Goal: Task Accomplishment & Management: Use online tool/utility

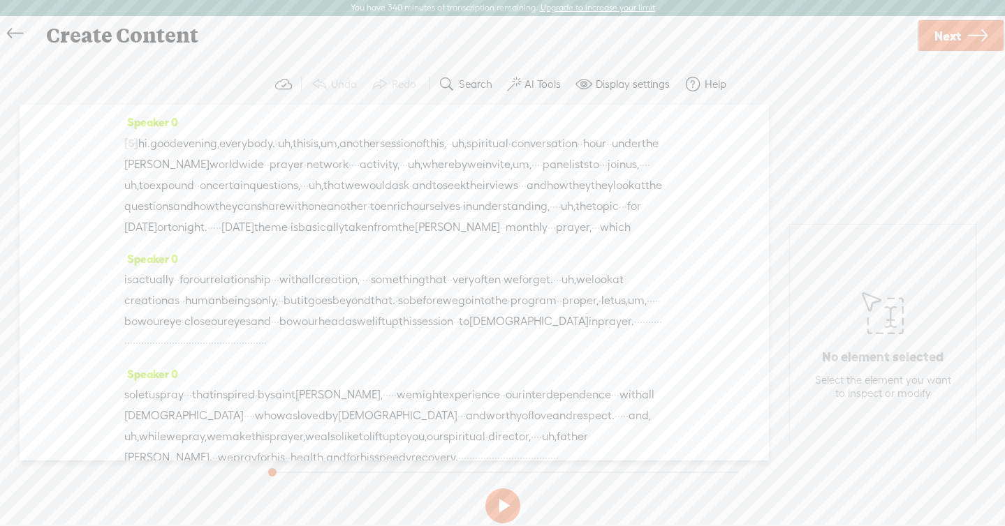
click at [492, 505] on button at bounding box center [502, 506] width 35 height 35
click at [493, 494] on button at bounding box center [502, 506] width 35 height 35
click at [540, 83] on label "AI Tools" at bounding box center [542, 84] width 36 height 14
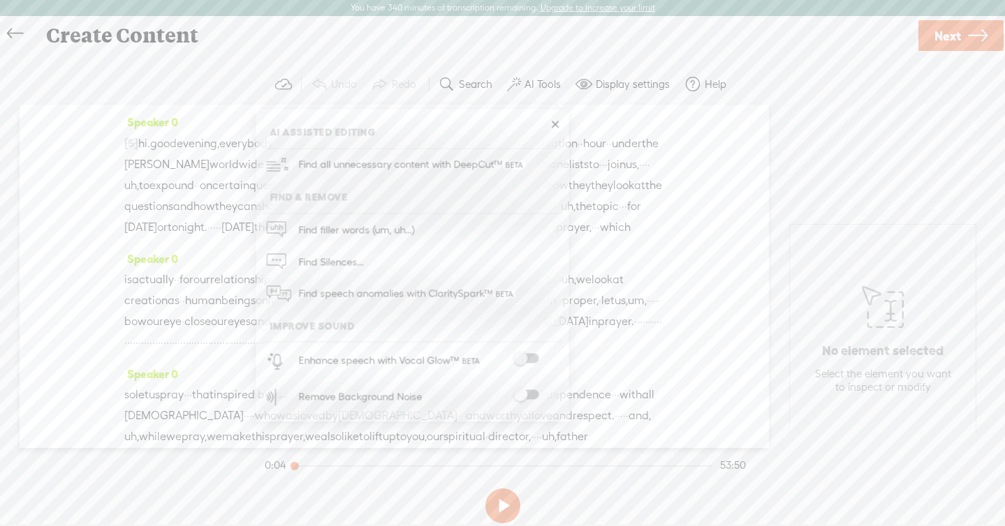
click at [607, 87] on label "Display settings" at bounding box center [632, 84] width 74 height 14
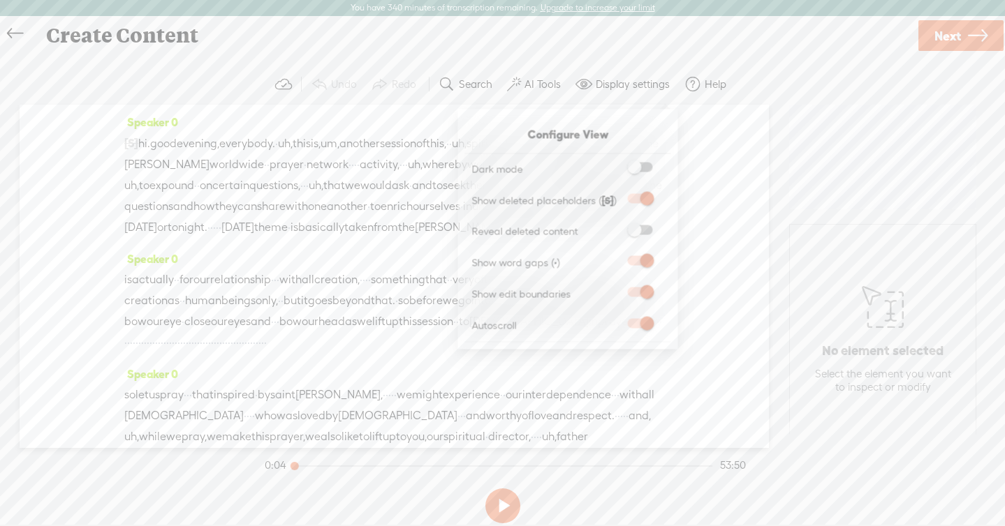
click at [639, 234] on span at bounding box center [640, 230] width 25 height 10
click at [616, 225] on input "checkbox" at bounding box center [616, 225] width 0 height 0
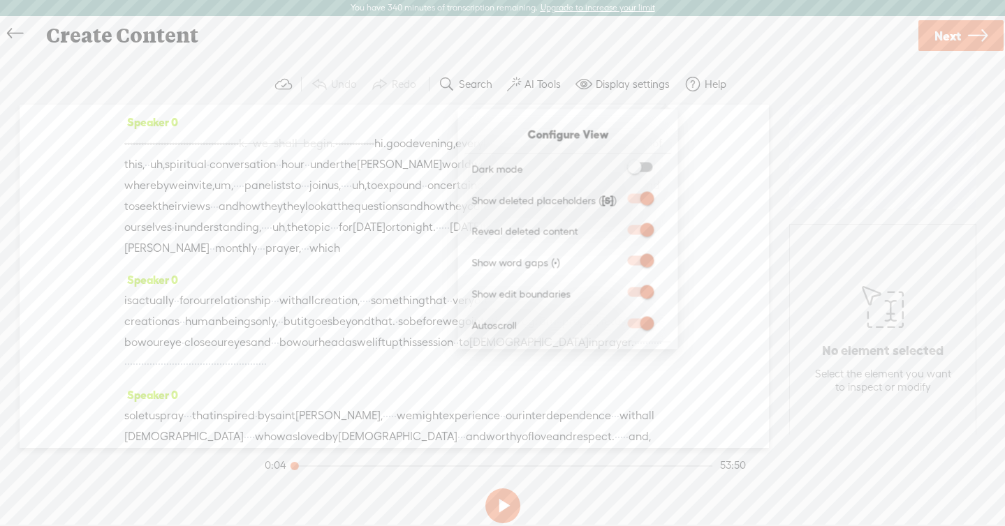
click at [639, 196] on span "and" at bounding box center [649, 185] width 20 height 21
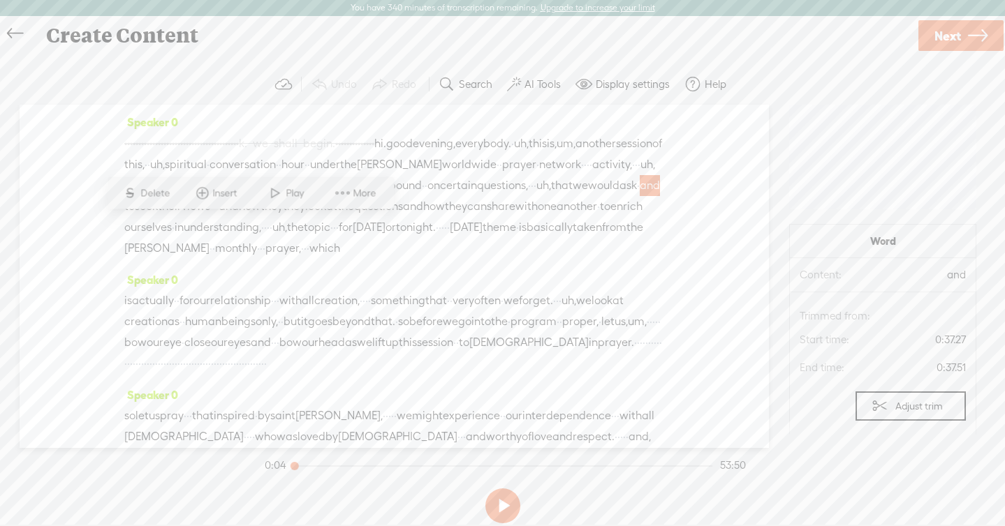
click at [276, 170] on span "conversation" at bounding box center [242, 164] width 66 height 21
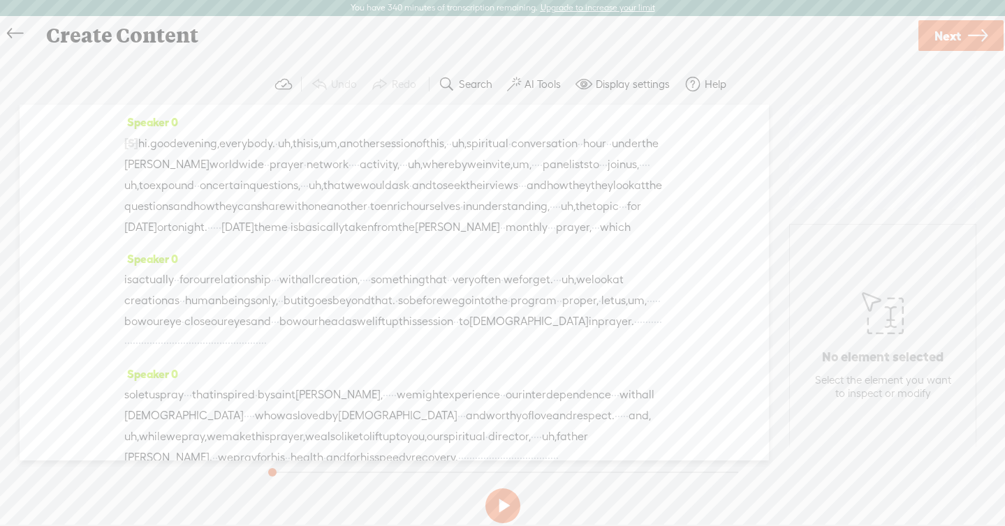
click at [466, 196] on span "their" at bounding box center [478, 185] width 24 height 21
click at [443, 196] on span "seek" at bounding box center [454, 185] width 23 height 21
drag, startPoint x: 315, startPoint y: 204, endPoint x: 334, endPoint y: 243, distance: 43.7
click at [334, 238] on div "[S] · · · · · · · · · · · · · · · · · · · · · · · · · · · · · · · · · · · · · ·…" at bounding box center [394, 185] width 540 height 105
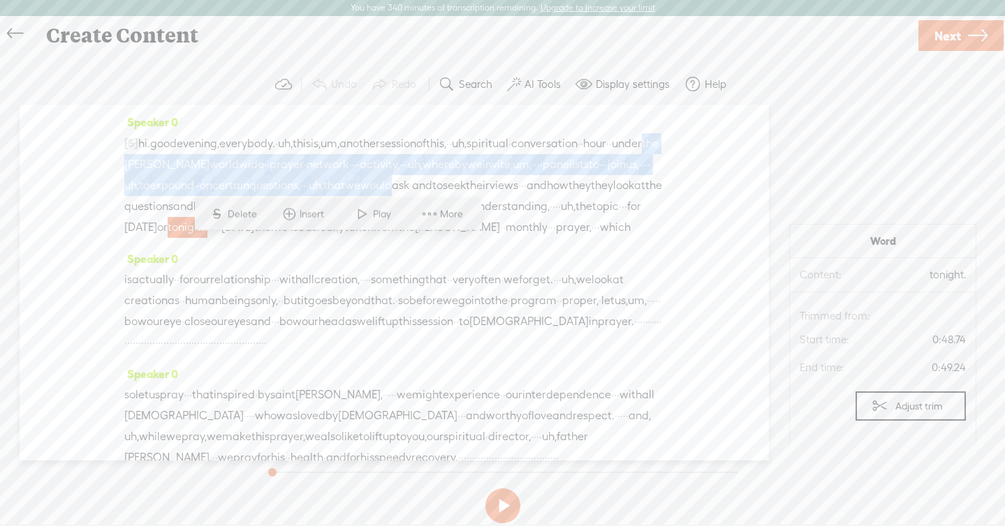
drag, startPoint x: 284, startPoint y: 168, endPoint x: 299, endPoint y: 194, distance: 30.7
click at [299, 194] on div "[S] · · · · · · · · · · · · · · · · · · · · · · · · · · · · · · · · · · · · · ·…" at bounding box center [394, 185] width 540 height 105
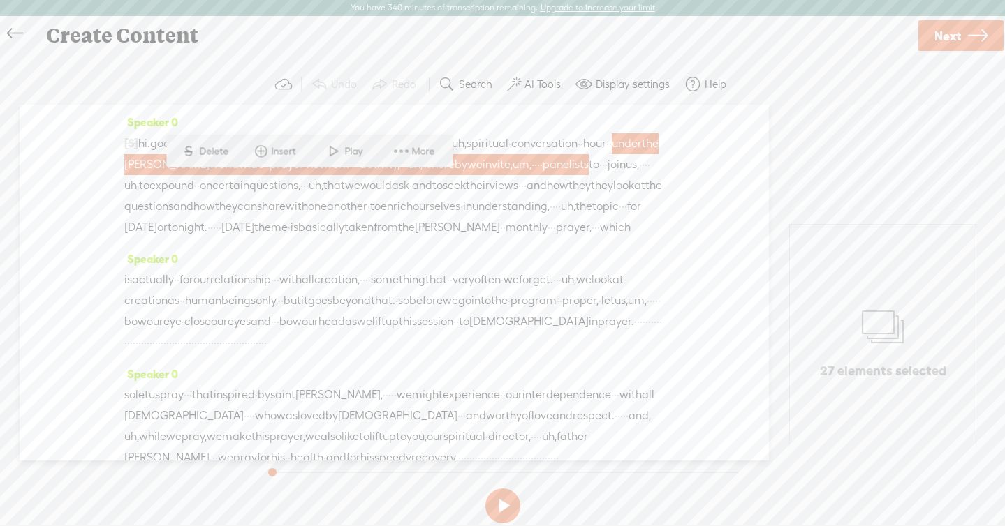
click at [410, 154] on span at bounding box center [401, 151] width 21 height 25
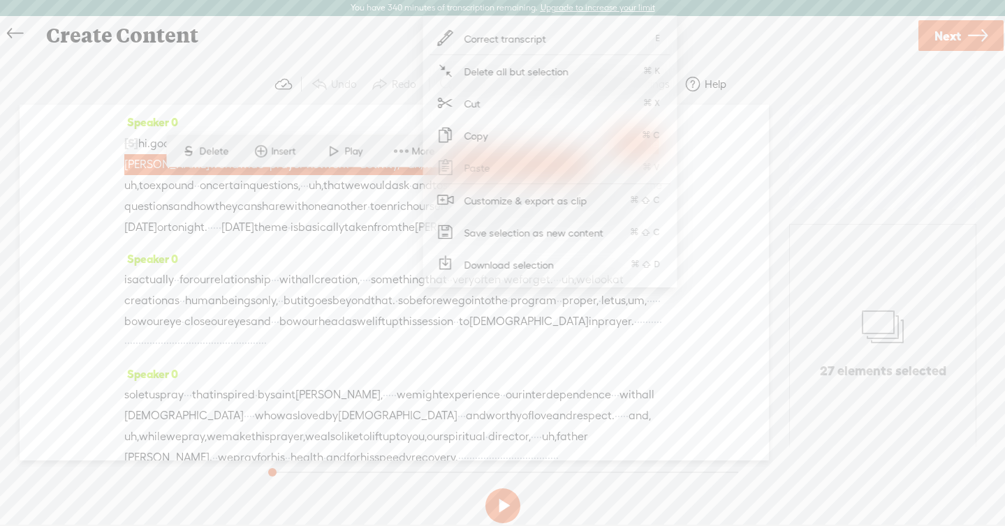
click at [466, 255] on span "Download selection" at bounding box center [509, 264] width 145 height 31
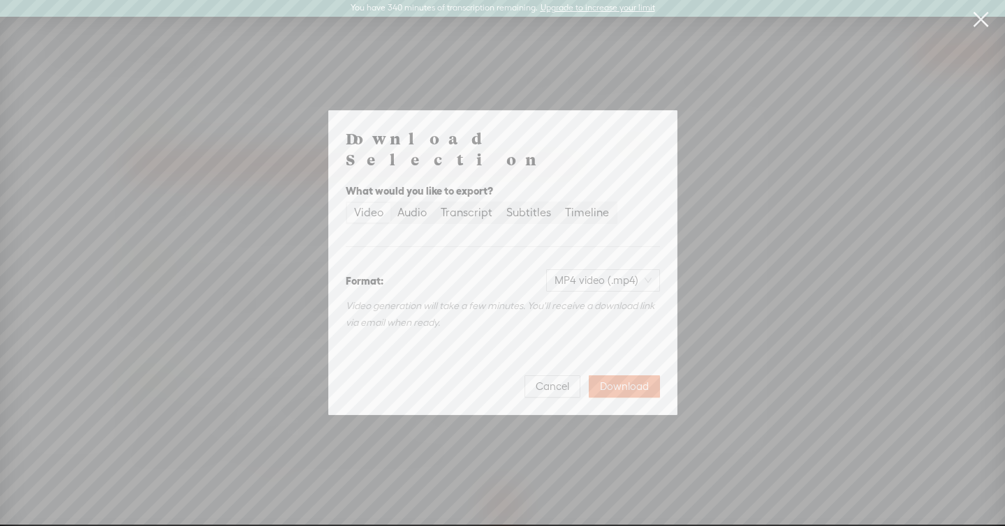
click at [975, 22] on link at bounding box center [980, 19] width 35 height 39
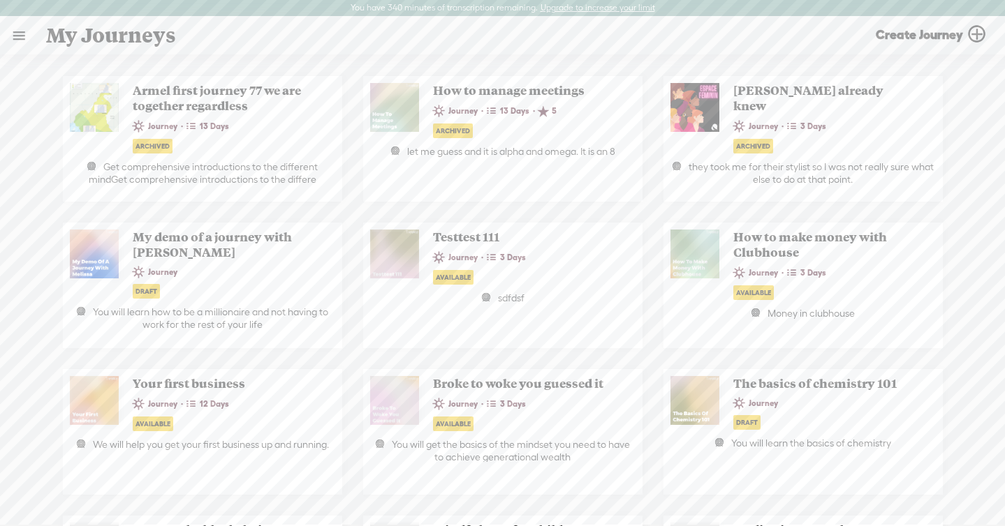
click at [23, 30] on link at bounding box center [19, 35] width 36 height 36
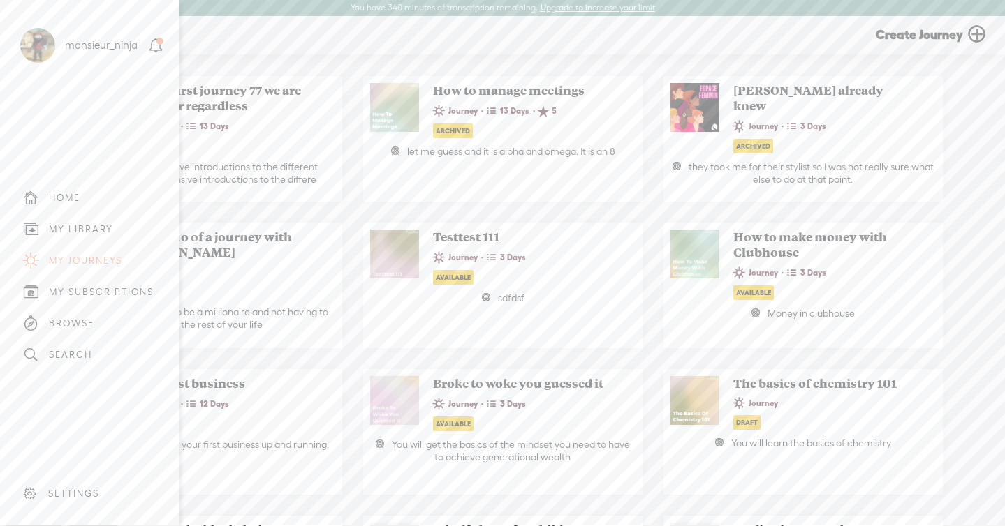
click at [89, 235] on div "MY LIBRARY" at bounding box center [81, 229] width 64 height 12
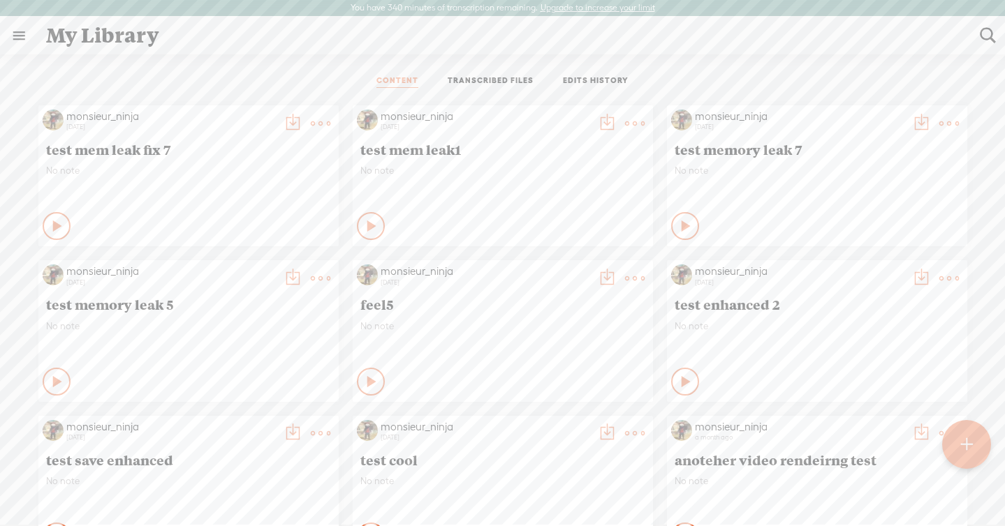
click at [954, 435] on div at bounding box center [966, 444] width 49 height 49
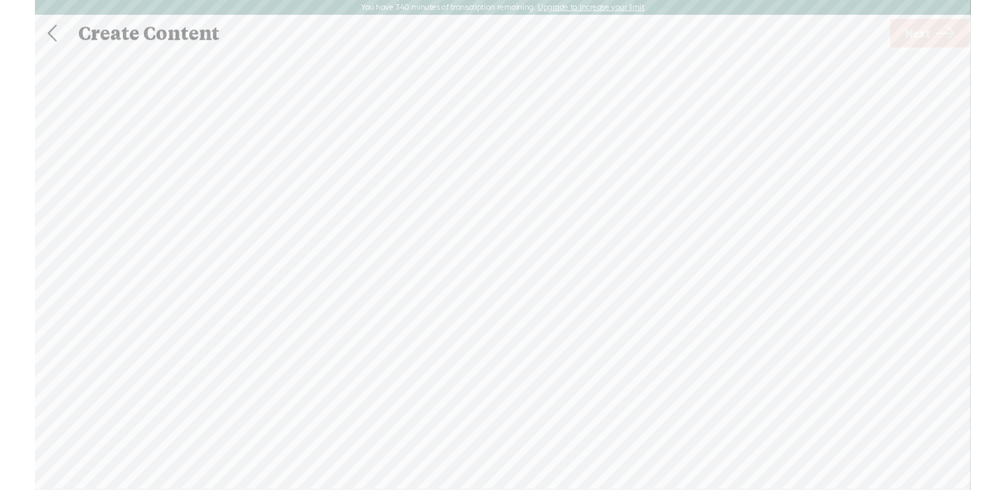
scroll to position [1, 0]
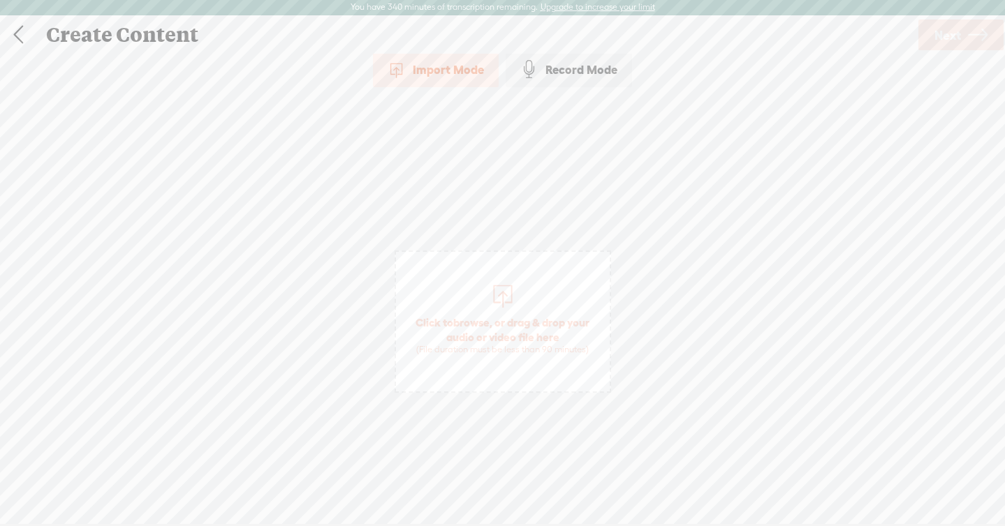
click at [582, 336] on span "Click to browse , or drag & drop your audio or video file here (File duration m…" at bounding box center [503, 336] width 214 height 54
click at [581, 231] on div "Click to browse , or drag & drop your audio or video file here (File duration m…" at bounding box center [503, 321] width 214 height 399
click at [591, 182] on div "Click to browse , or drag & drop your audio or video file here (File duration m…" at bounding box center [503, 321] width 214 height 399
click at [454, 132] on div "Click to browse , or drag & drop your audio or video file here (File duration m…" at bounding box center [503, 321] width 214 height 399
click at [545, 71] on div "Record Mode" at bounding box center [568, 69] width 126 height 35
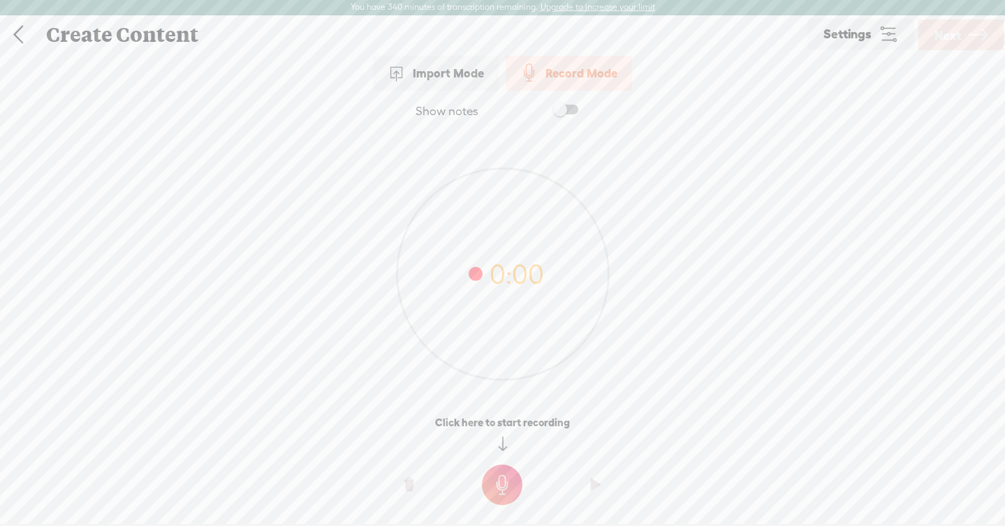
click at [456, 68] on div "Import Mode" at bounding box center [436, 73] width 126 height 35
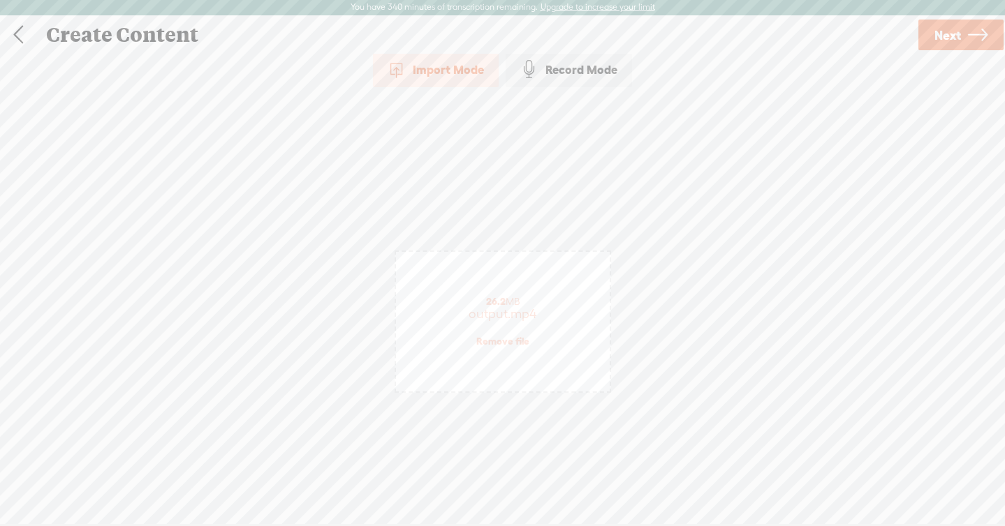
click at [538, 200] on div "Click to browse , or drag & drop your audio or video file here (File duration m…" at bounding box center [503, 321] width 214 height 399
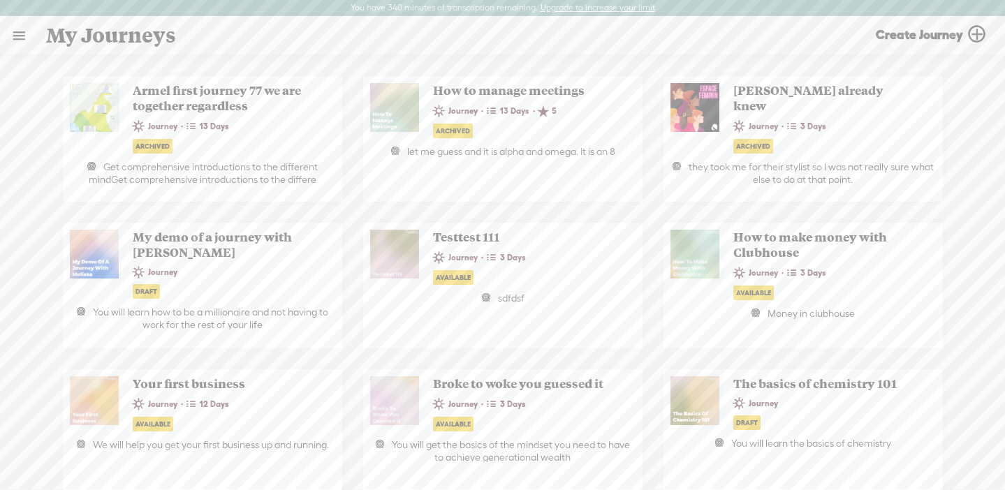
click at [17, 45] on link at bounding box center [19, 35] width 36 height 36
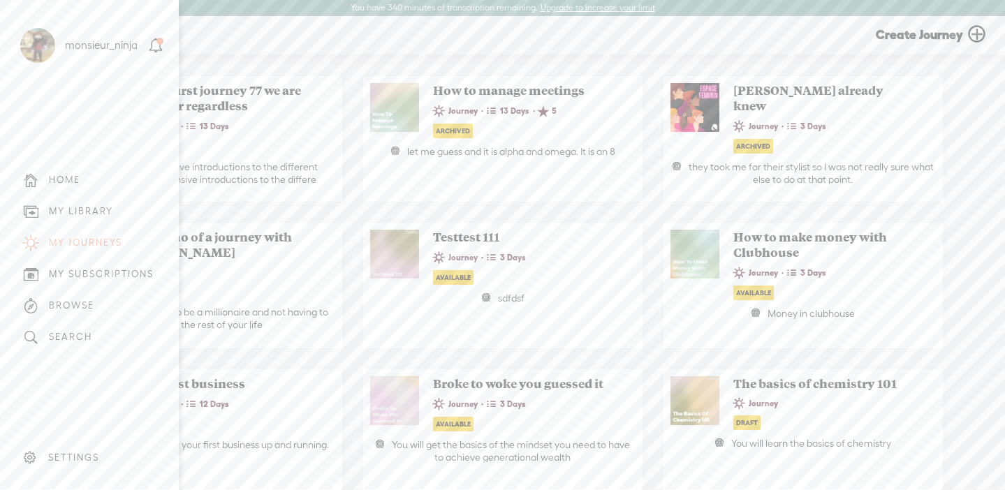
click at [99, 216] on div "MY LIBRARY" at bounding box center [81, 211] width 64 height 12
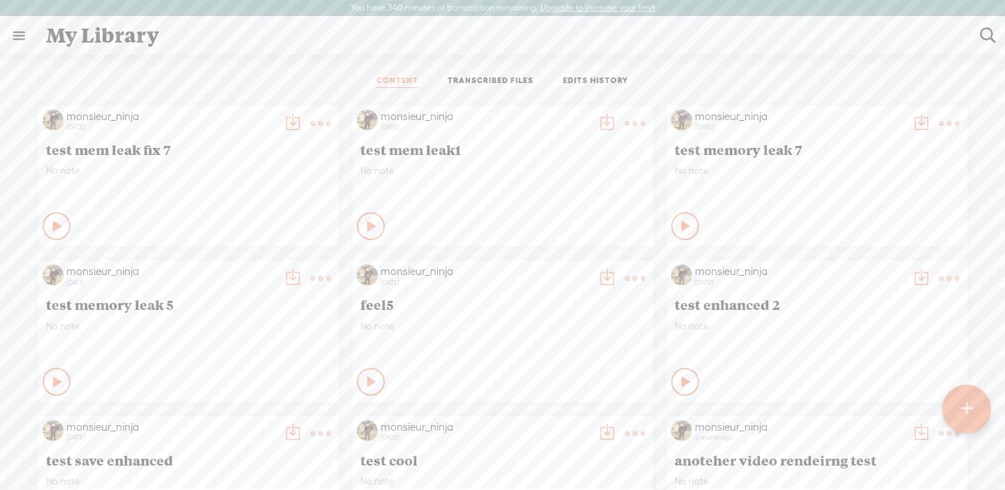
click at [494, 77] on link "TRANSCRIBED FILES" at bounding box center [490, 81] width 86 height 13
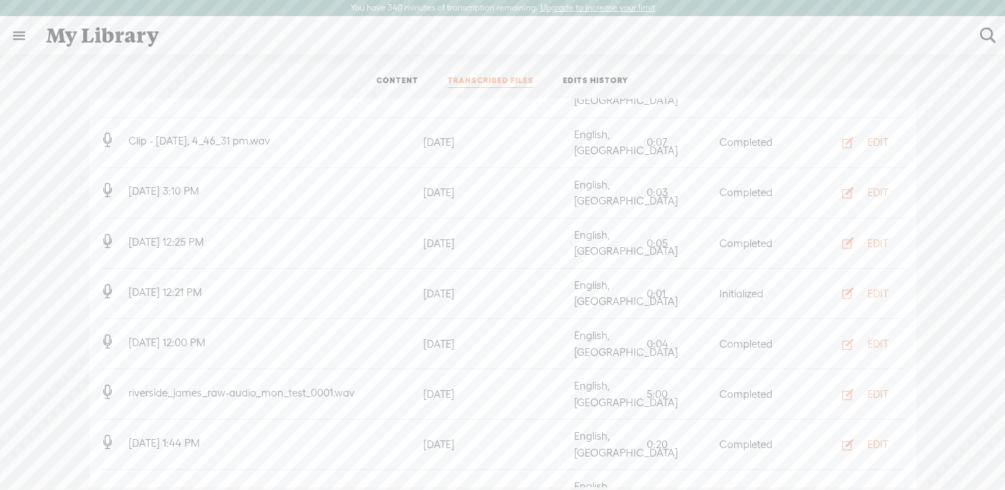
scroll to position [140, 0]
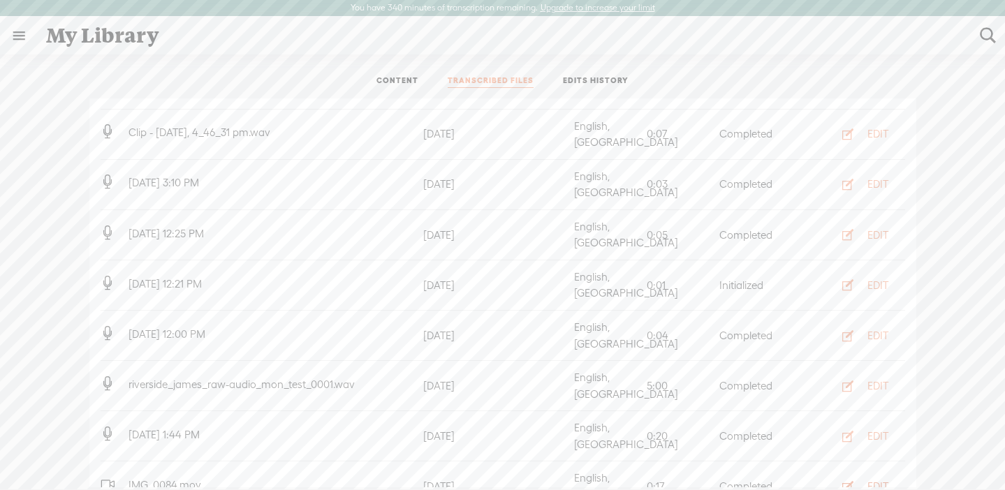
click at [859, 475] on button "EDIT" at bounding box center [860, 486] width 77 height 22
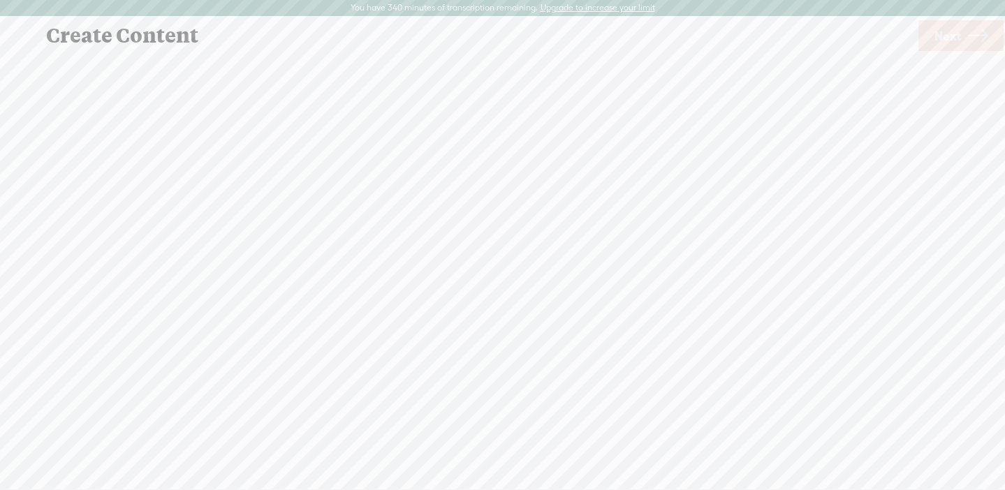
scroll to position [1, 0]
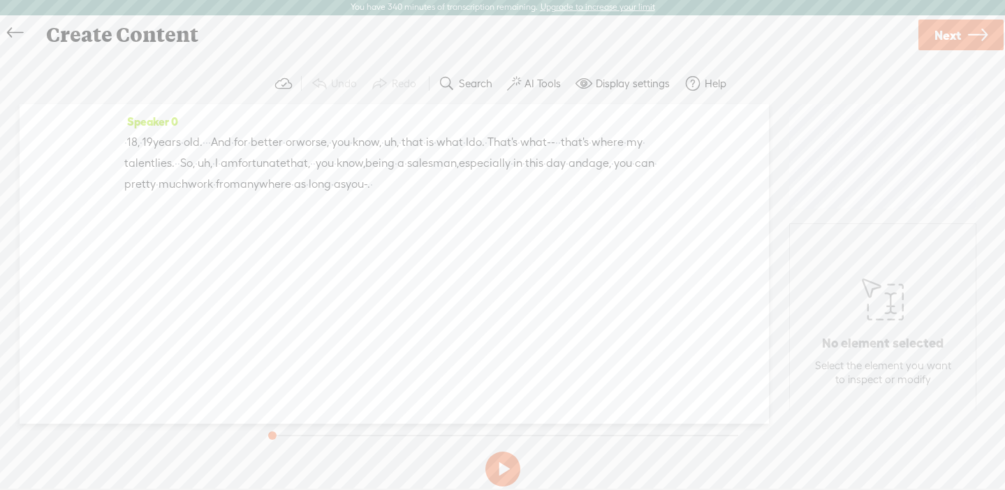
click at [965, 36] on link "Next" at bounding box center [960, 35] width 85 height 31
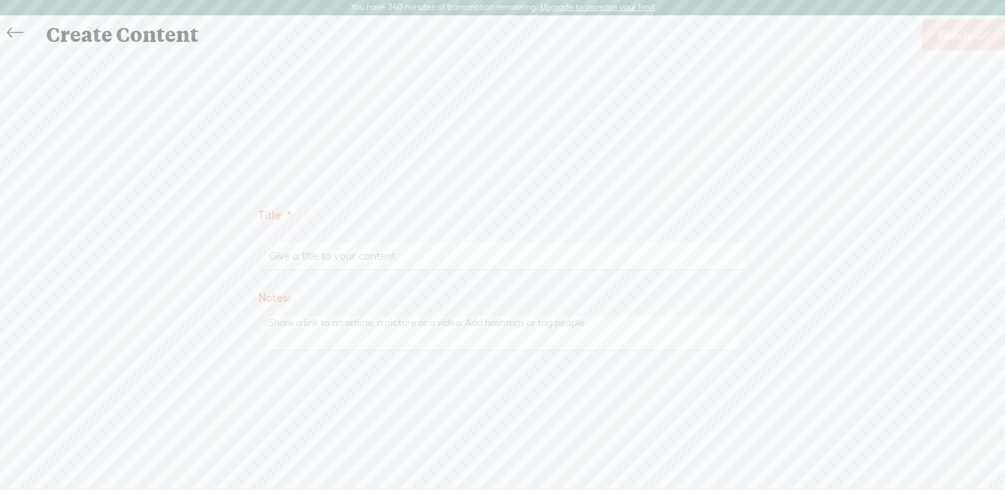
click at [616, 252] on input "text" at bounding box center [505, 255] width 478 height 27
type input "test save video"
click at [972, 31] on link "Finish" at bounding box center [963, 35] width 84 height 31
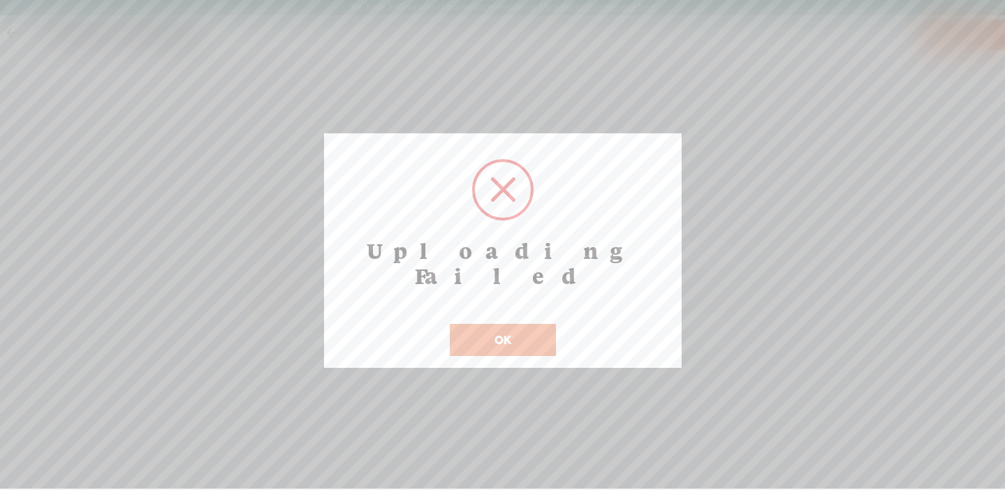
click at [507, 324] on button "OK" at bounding box center [503, 340] width 106 height 32
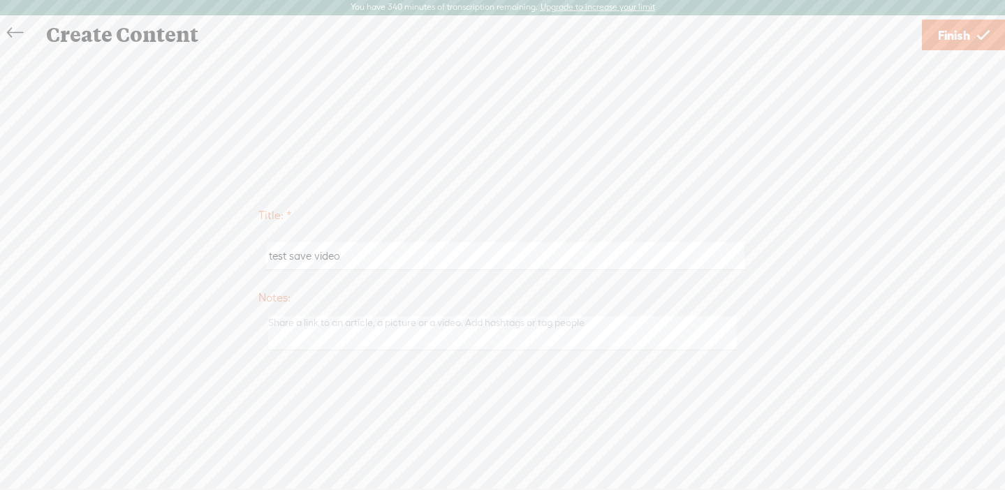
click at [22, 31] on icon at bounding box center [15, 32] width 16 height 31
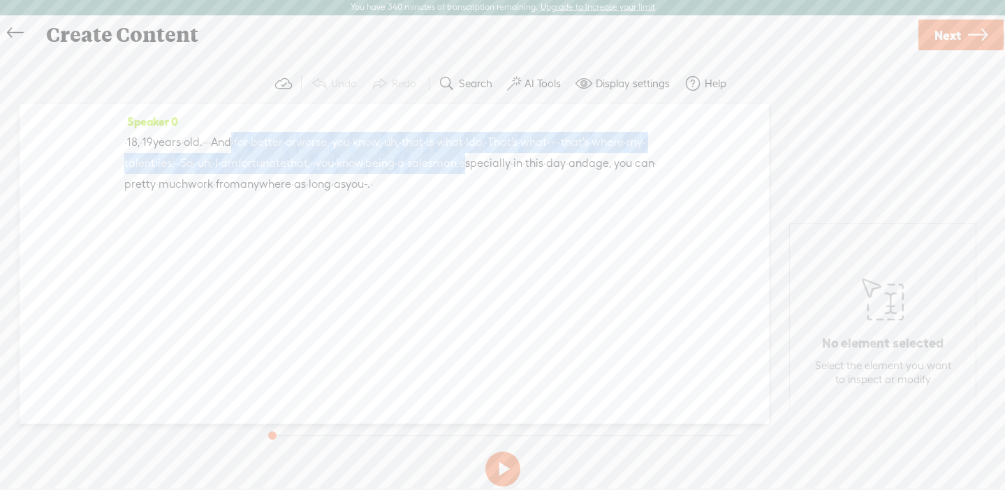
drag, startPoint x: 276, startPoint y: 139, endPoint x: 281, endPoint y: 179, distance: 40.0
click at [281, 179] on div "· · 18, · 19 years · old. · · · And · for · better · or worse, · you · know, · …" at bounding box center [394, 163] width 540 height 63
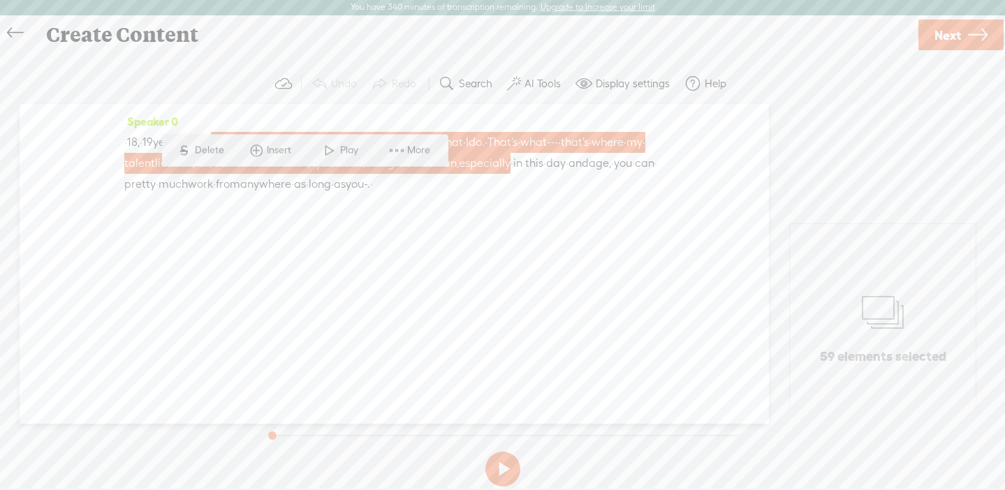
click at [406, 145] on span at bounding box center [396, 150] width 21 height 25
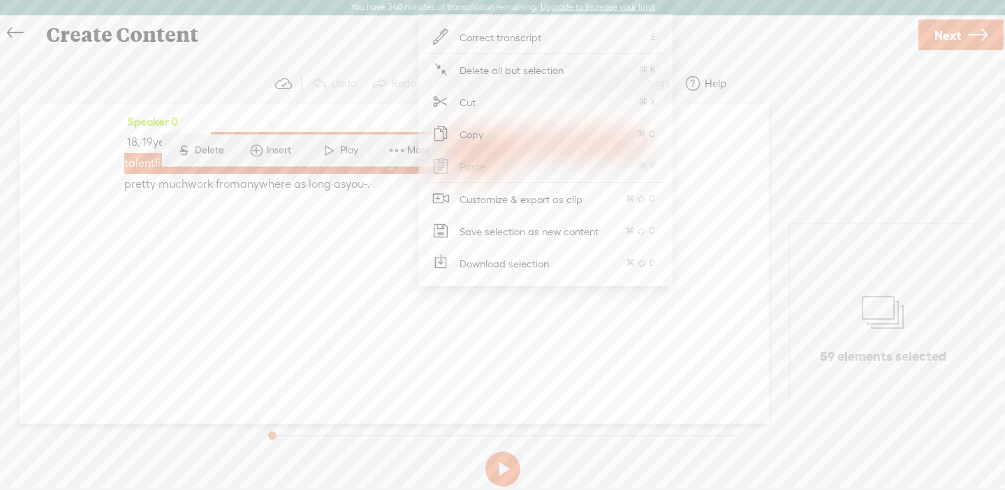
click at [545, 259] on span "Download selection" at bounding box center [504, 263] width 145 height 31
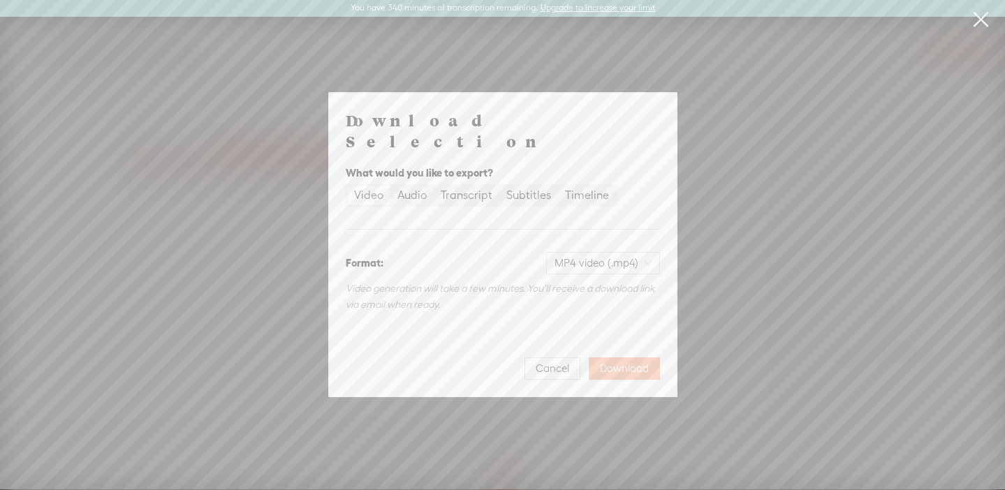
click at [612, 362] on span "Download" at bounding box center [624, 369] width 49 height 14
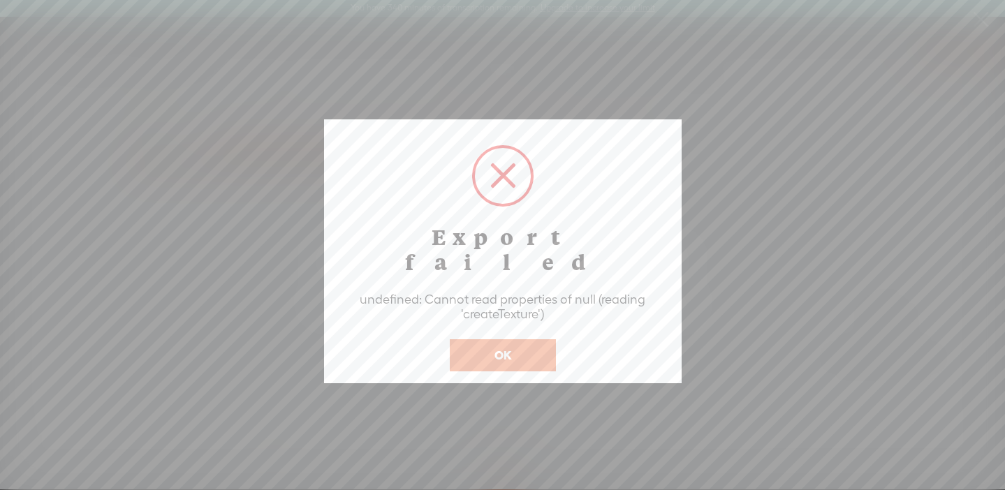
click at [526, 339] on button "OK" at bounding box center [503, 355] width 106 height 32
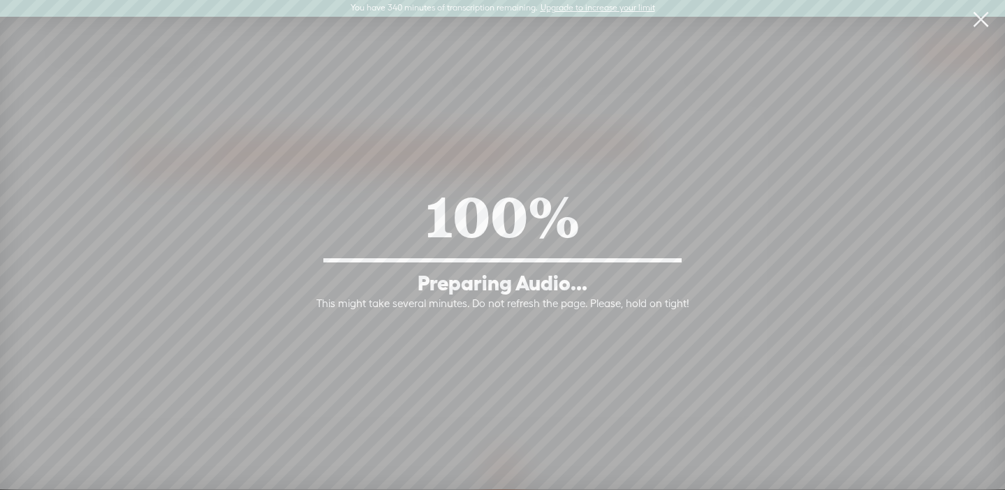
click at [979, 22] on link at bounding box center [980, 19] width 35 height 39
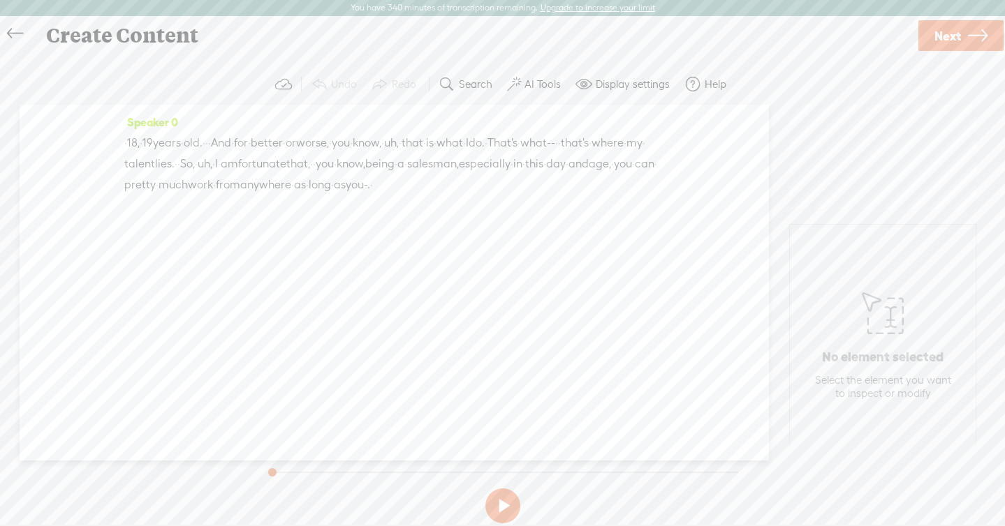
click at [946, 31] on span "Next" at bounding box center [947, 36] width 27 height 36
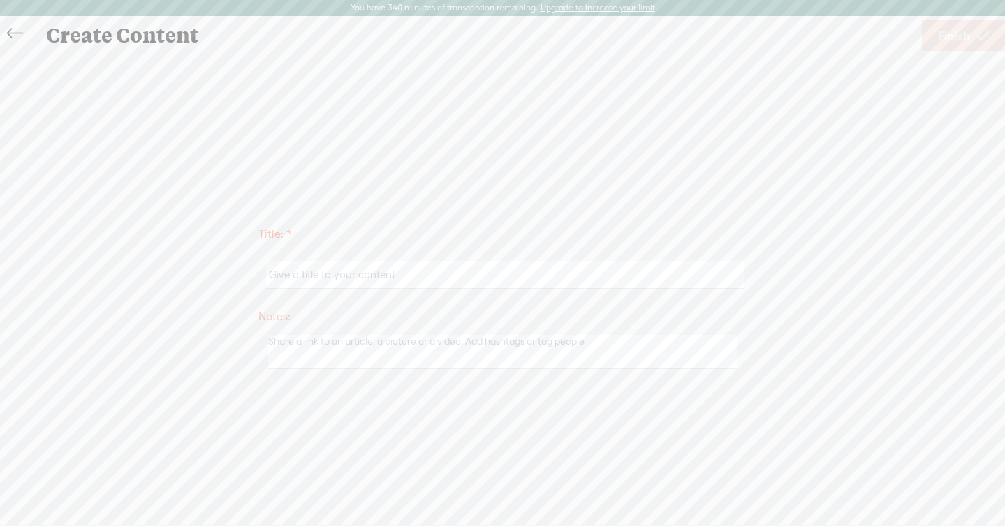
click at [544, 279] on input "text" at bounding box center [505, 274] width 478 height 27
drag, startPoint x: 314, startPoint y: 275, endPoint x: 550, endPoint y: 285, distance: 236.2
click at [549, 289] on div "save new rendering [PERSON_NAME] 2" at bounding box center [502, 274] width 489 height 43
type input "save new video"
click at [970, 39] on link "Finish" at bounding box center [963, 35] width 84 height 31
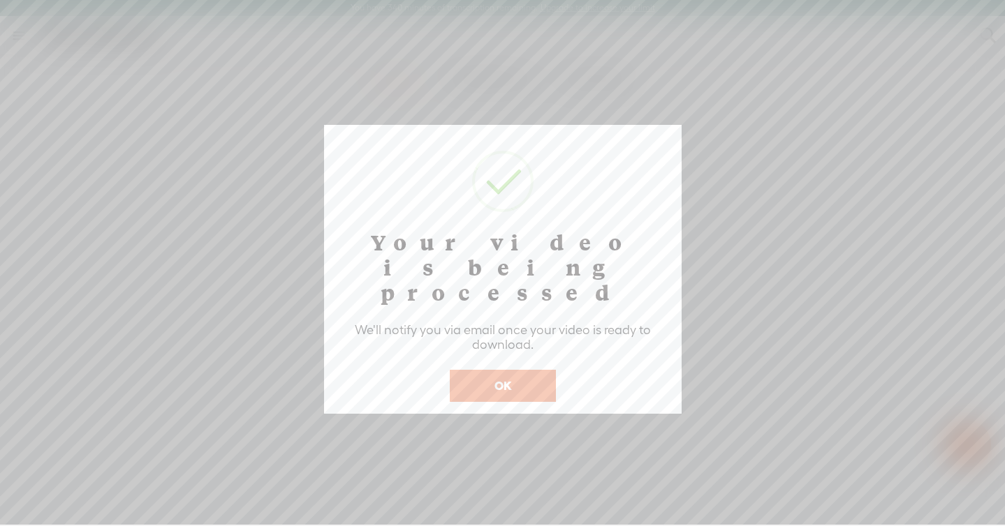
click at [515, 382] on div "Your video is being processed We'll notify you via email once your video is rea…" at bounding box center [502, 269] width 357 height 289
click at [509, 370] on button "OK" at bounding box center [503, 386] width 106 height 32
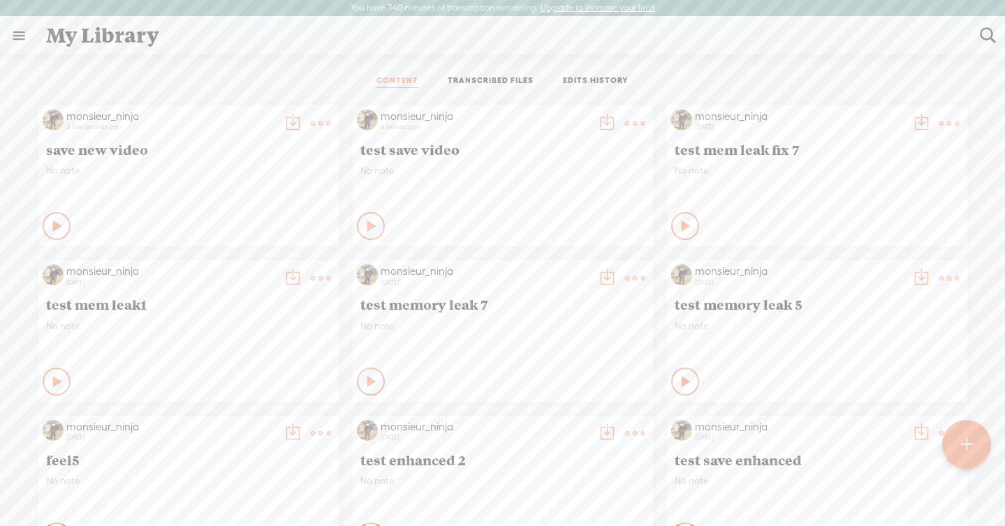
click at [641, 122] on icon at bounding box center [635, 124] width 28 height 28
click at [561, 171] on link "Edit" at bounding box center [563, 170] width 150 height 32
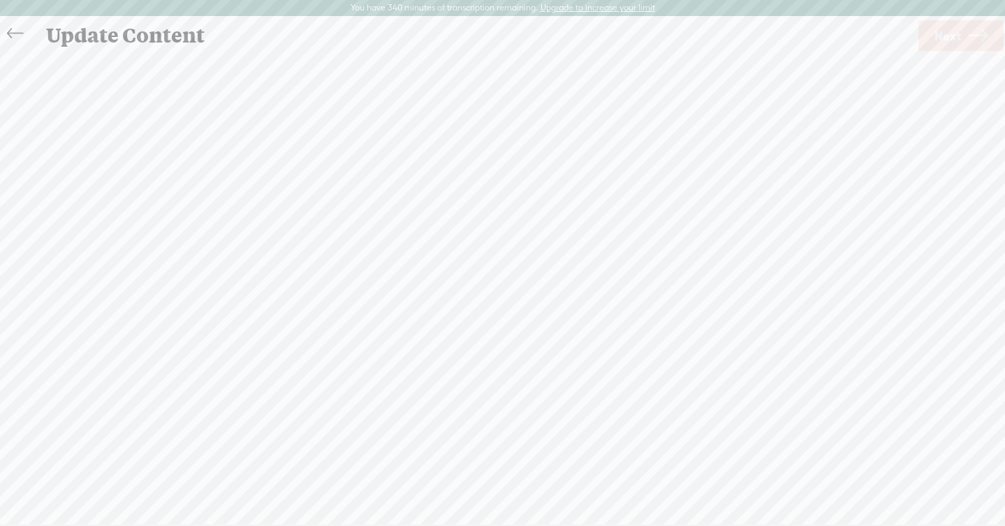
scroll to position [1, 0]
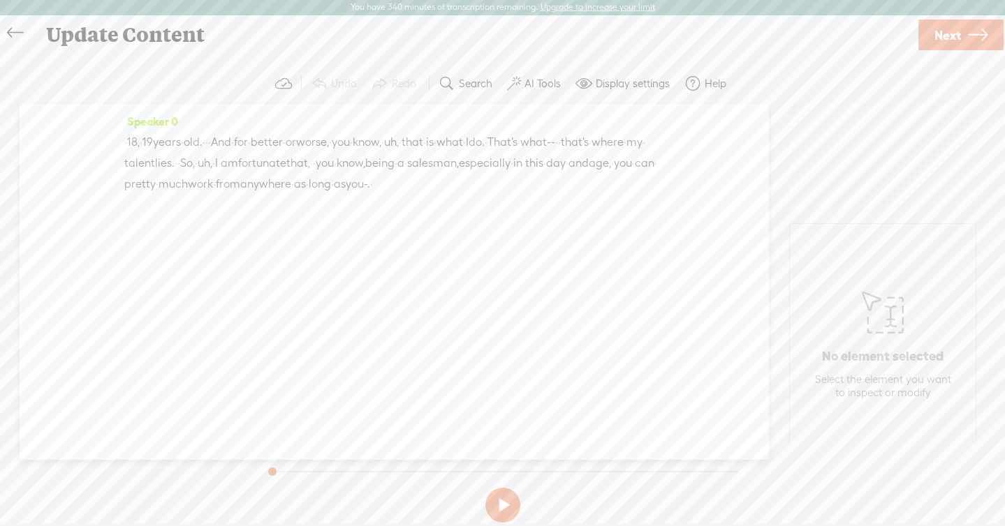
click at [21, 27] on icon at bounding box center [15, 32] width 16 height 31
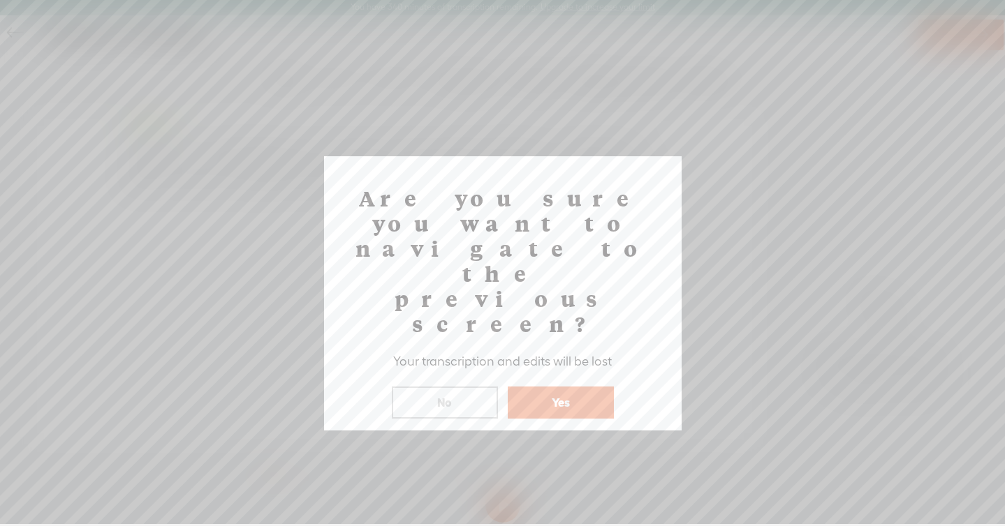
click at [545, 344] on div "Are you sure you want to navigate to the previous screen? Your transcription an…" at bounding box center [502, 293] width 357 height 274
click at [533, 387] on button "Yes" at bounding box center [561, 403] width 106 height 32
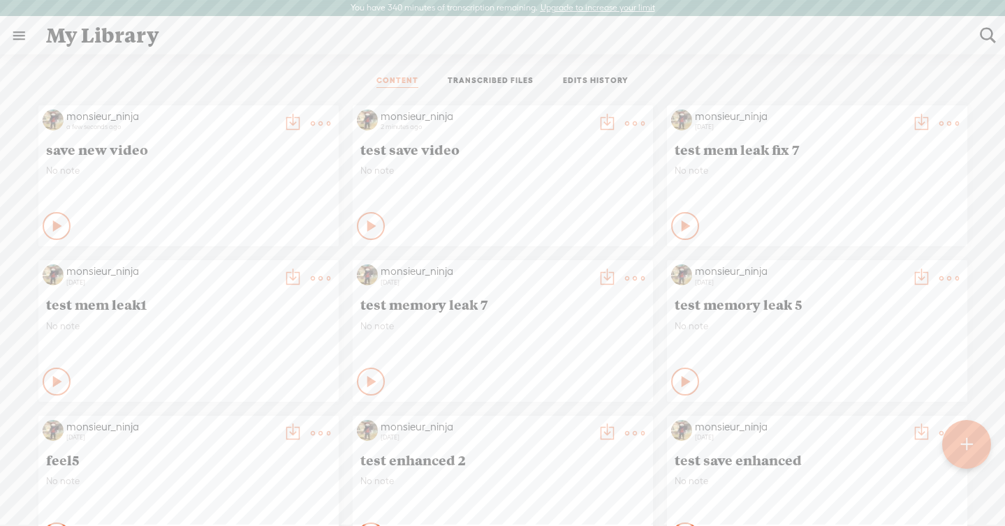
click at [482, 78] on link "TRANSCRIBED FILES" at bounding box center [490, 81] width 86 height 13
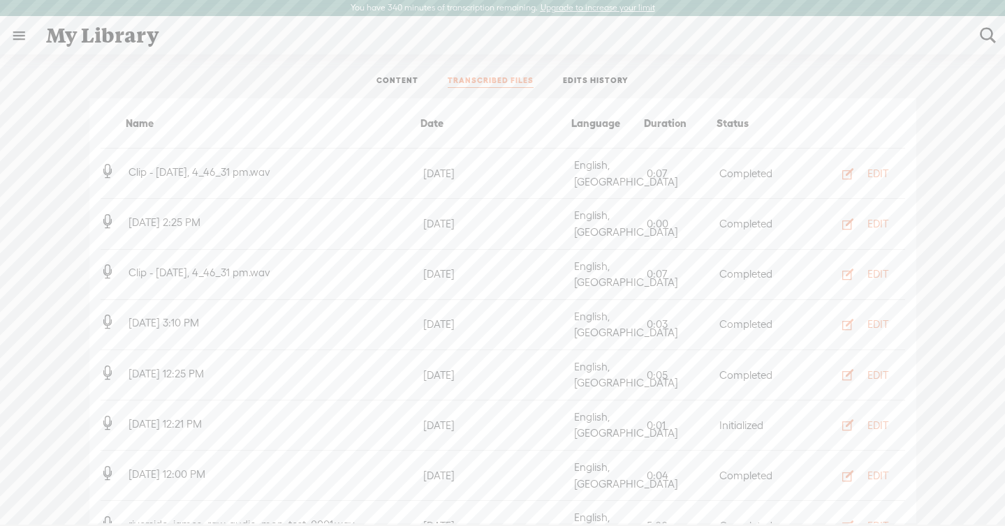
click at [401, 77] on link "CONTENT" at bounding box center [397, 81] width 42 height 13
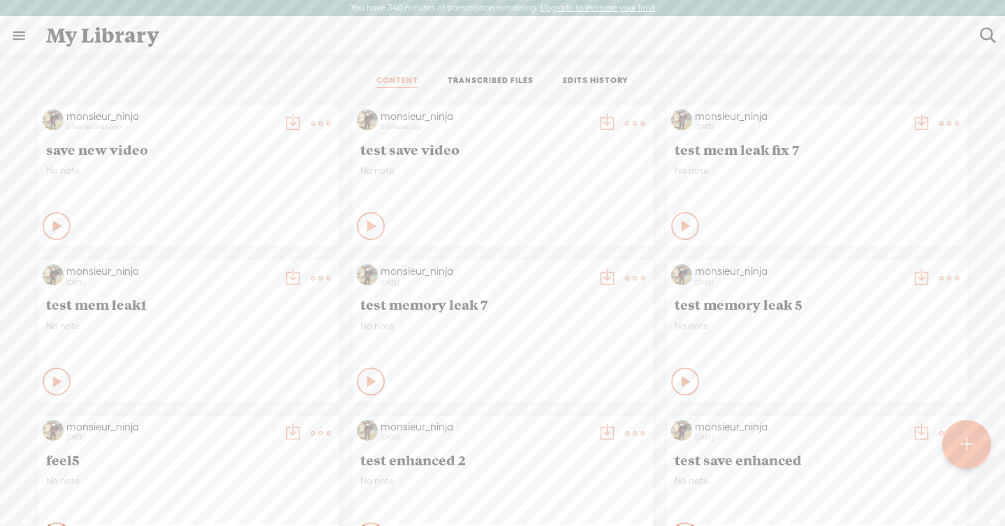
click at [516, 77] on link "TRANSCRIBED FILES" at bounding box center [490, 81] width 86 height 13
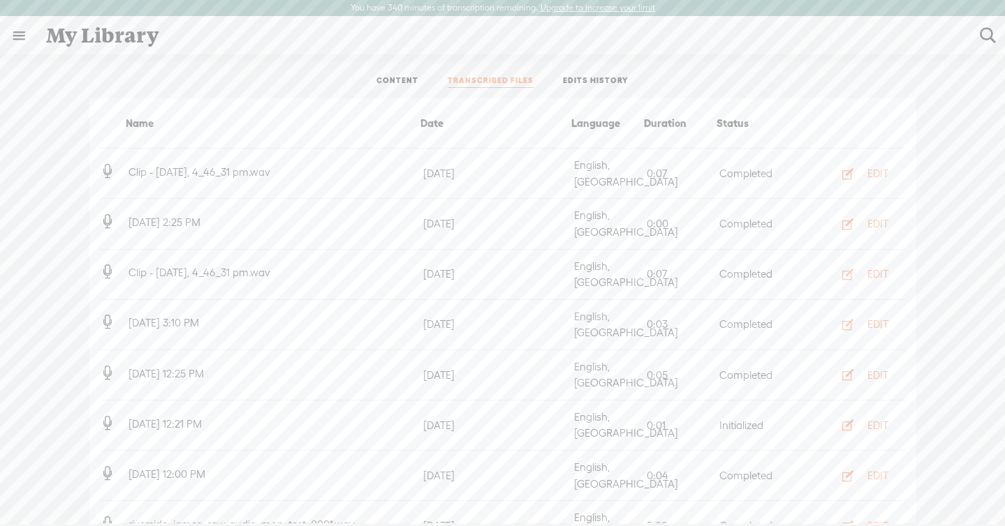
click at [406, 77] on link "CONTENT" at bounding box center [397, 81] width 42 height 13
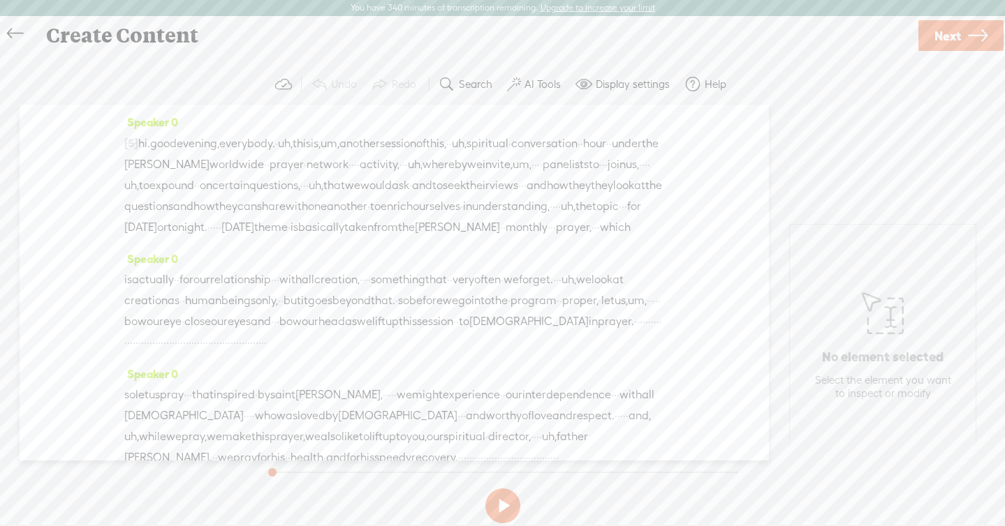
click at [300, 196] on span "·" at bounding box center [301, 185] width 3 height 21
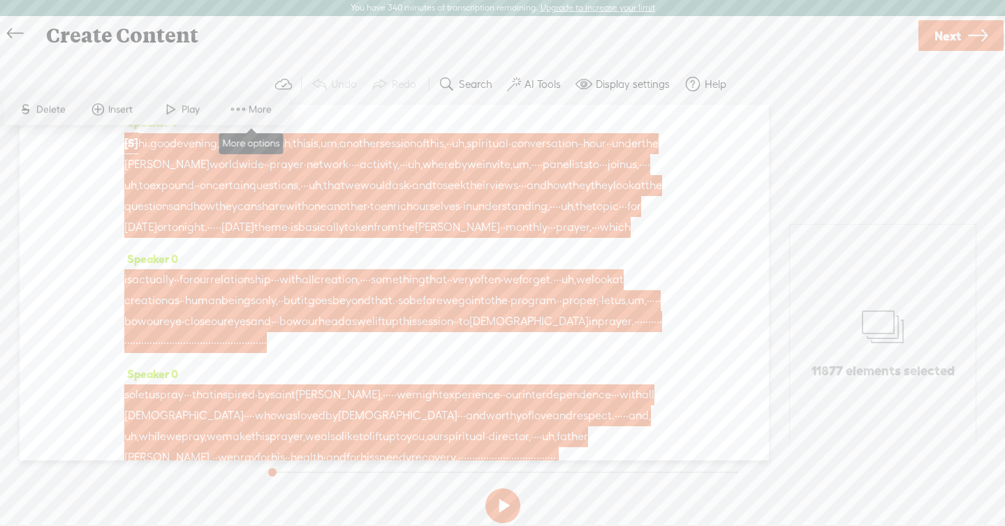
click at [240, 94] on div "S Delete Insert Play More" at bounding box center [146, 110] width 286 height 32
click at [243, 109] on span at bounding box center [238, 109] width 21 height 25
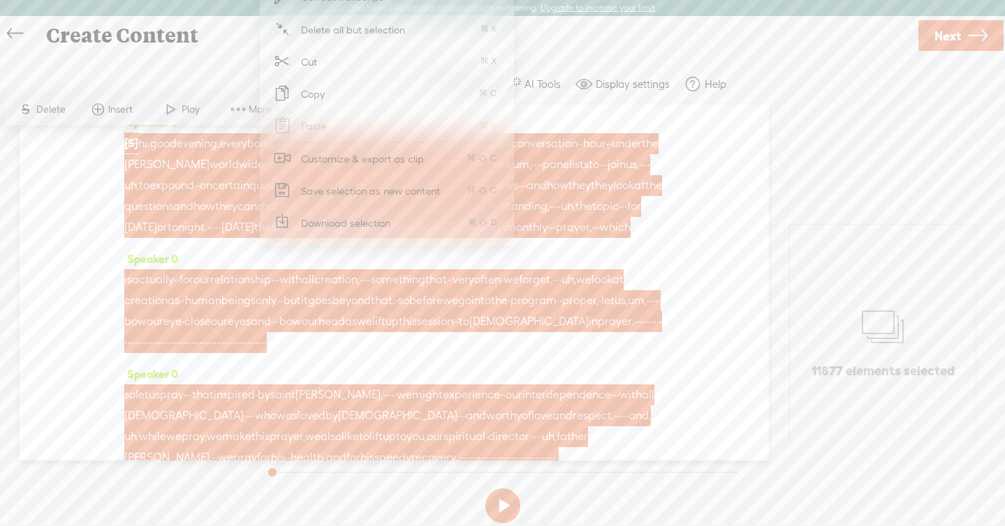
click at [355, 233] on span "Download selection" at bounding box center [346, 222] width 145 height 31
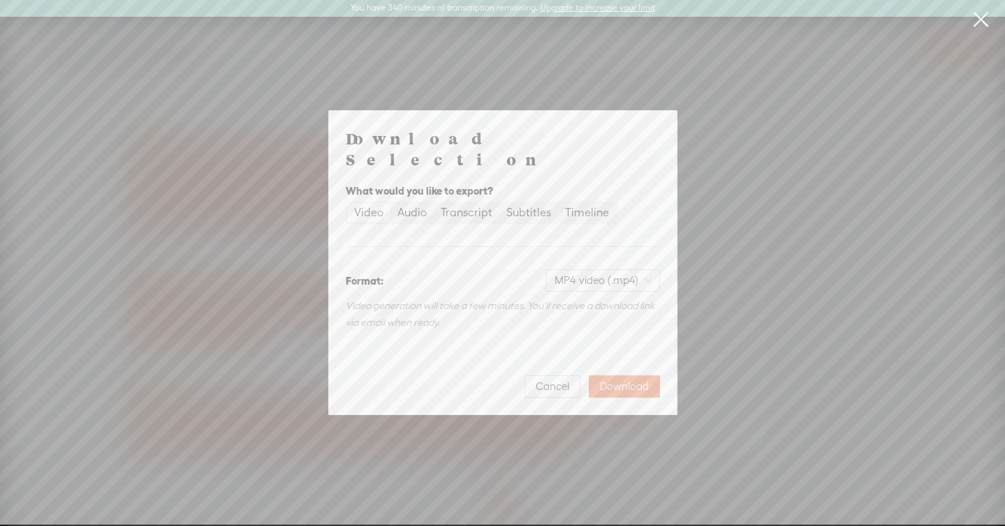
click at [607, 380] on span "Download" at bounding box center [624, 387] width 49 height 14
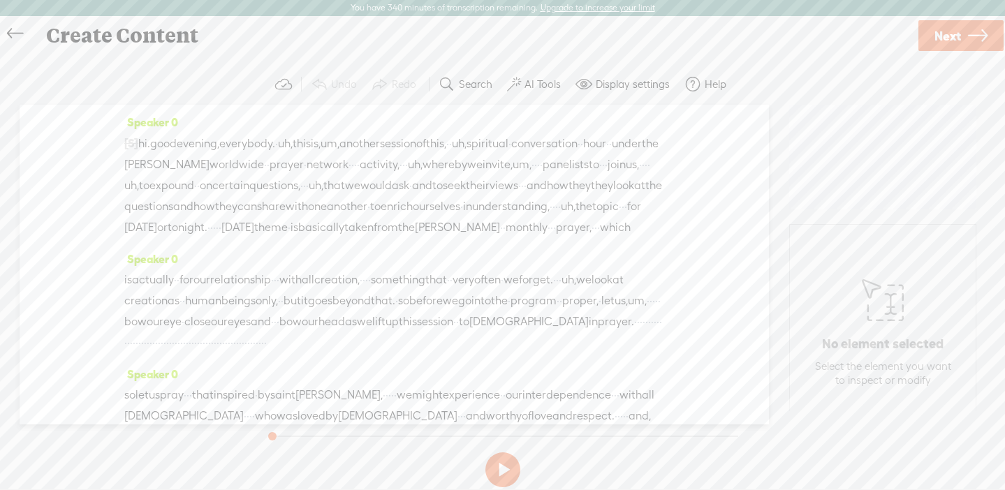
click at [931, 26] on link "Next" at bounding box center [960, 35] width 85 height 31
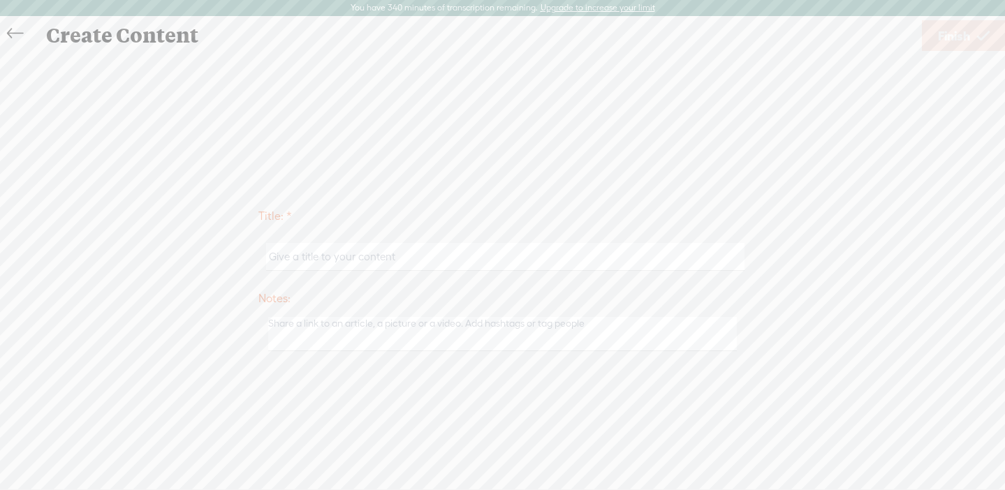
click at [431, 249] on input "text" at bounding box center [505, 256] width 478 height 27
type input "test [PERSON_NAME] video"
click at [943, 44] on span "Finish" at bounding box center [954, 36] width 32 height 36
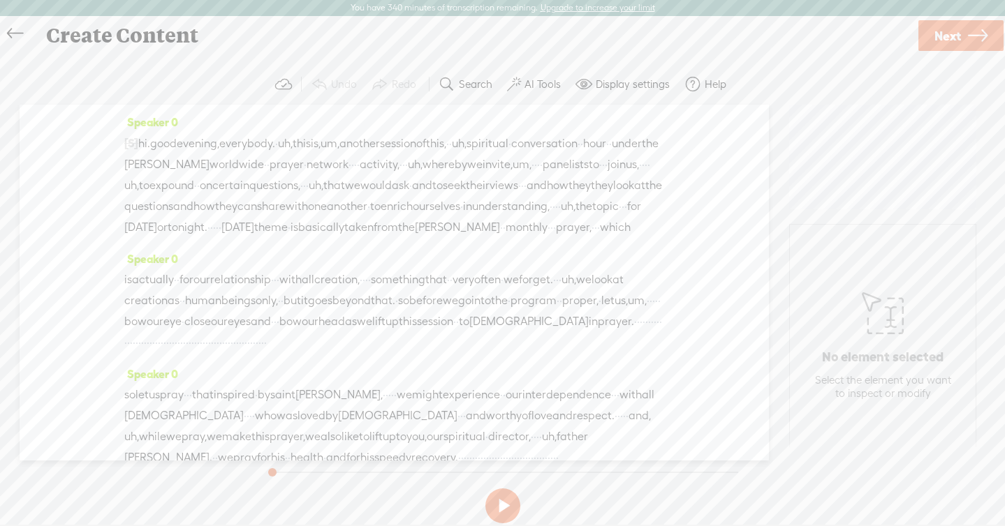
click at [348, 172] on span "network" at bounding box center [327, 164] width 42 height 21
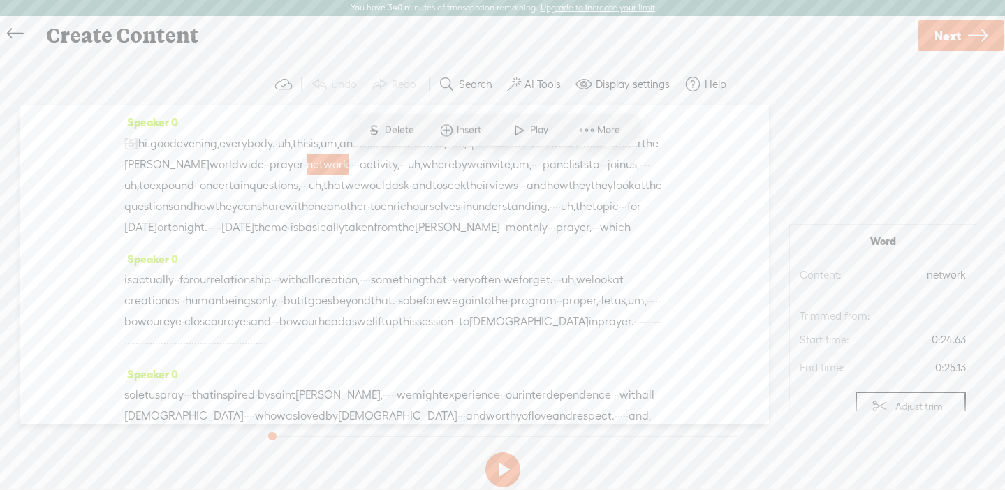
click at [588, 175] on span "to" at bounding box center [593, 164] width 10 height 21
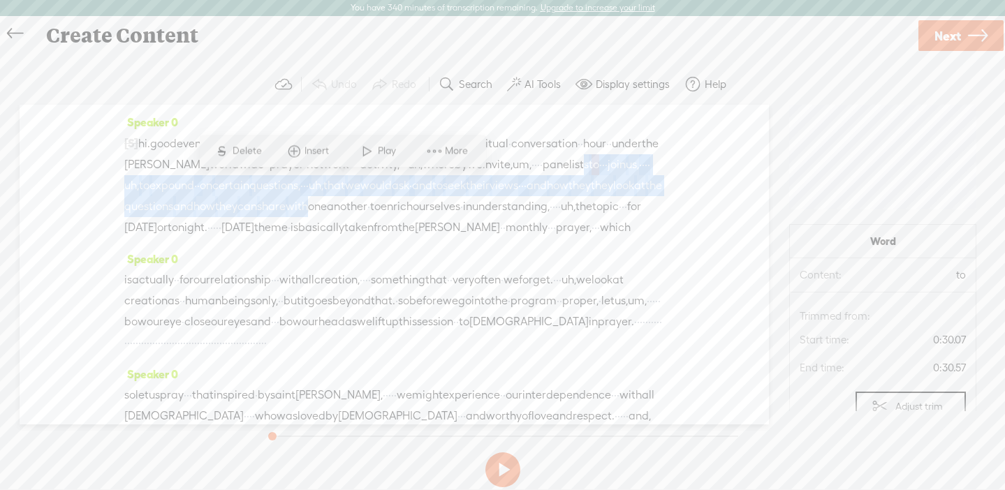
drag, startPoint x: 322, startPoint y: 179, endPoint x: 360, endPoint y: 217, distance: 53.8
click at [360, 217] on div "[S] · · · · · · · · · · · · · · · · · · · · · · · · · · · · · · · · · · · · · ·…" at bounding box center [394, 185] width 540 height 105
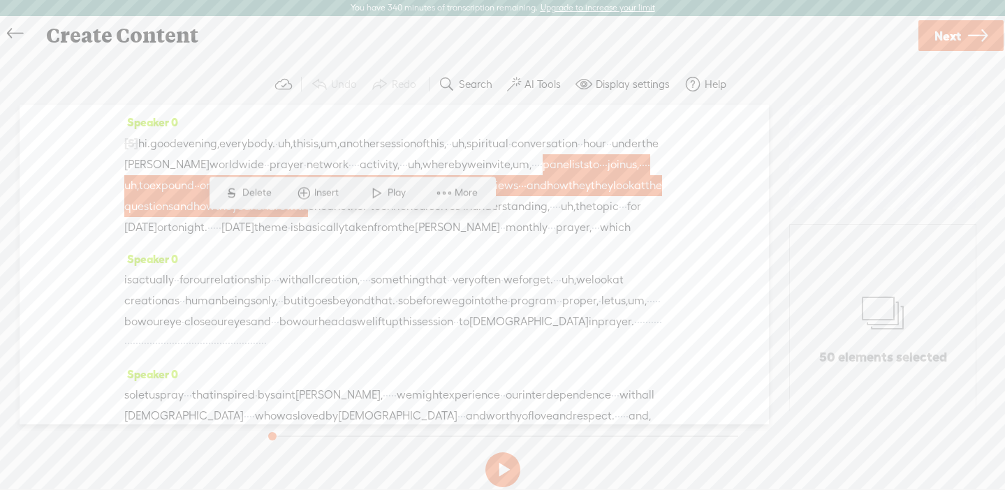
click at [448, 185] on span at bounding box center [444, 192] width 21 height 25
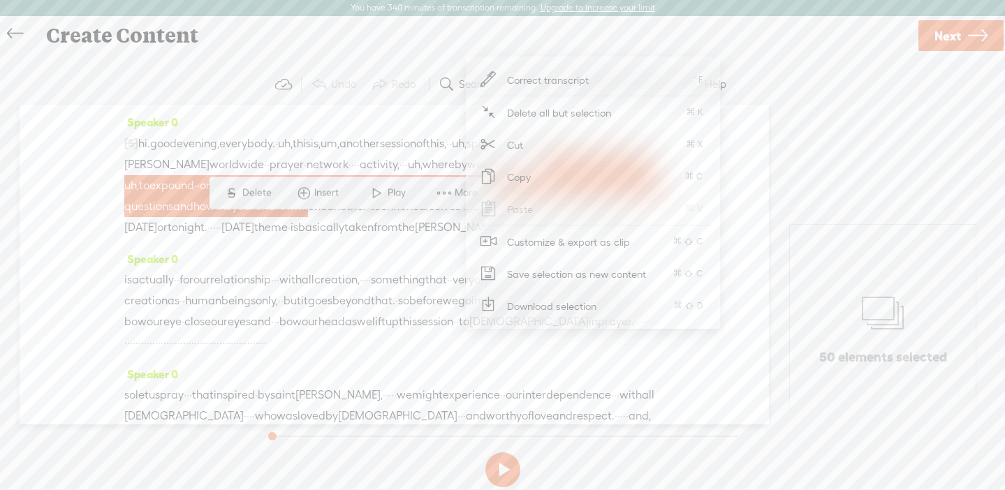
click at [502, 297] on span "Download selection" at bounding box center [552, 305] width 145 height 31
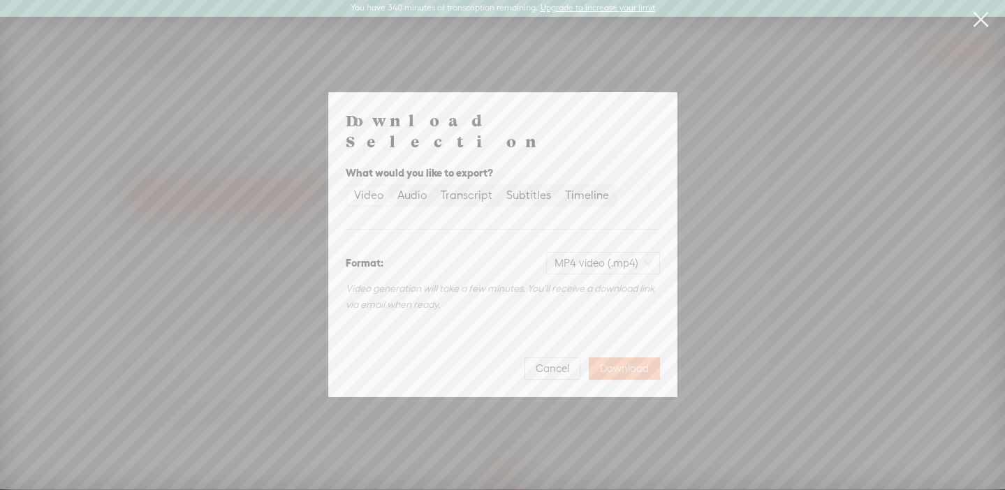
click at [619, 362] on span "Download" at bounding box center [624, 369] width 49 height 14
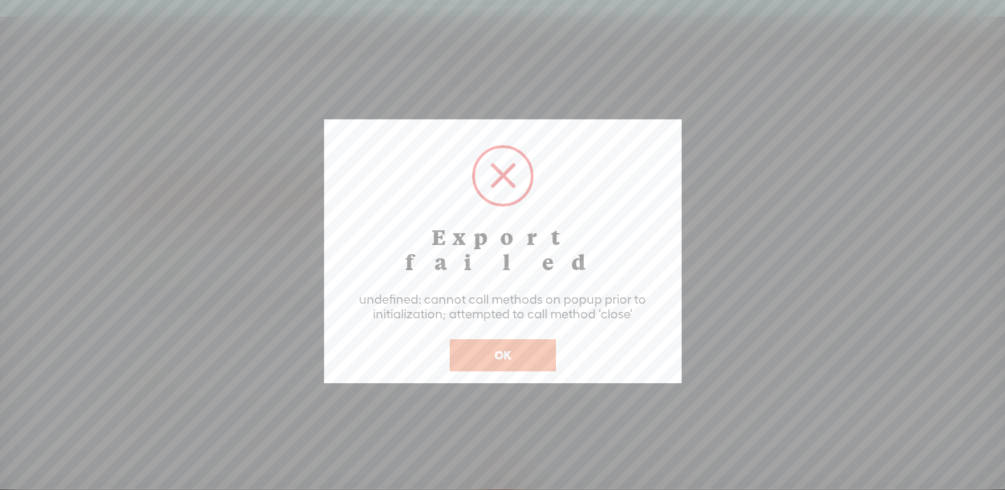
click at [512, 339] on button "OK" at bounding box center [503, 355] width 106 height 32
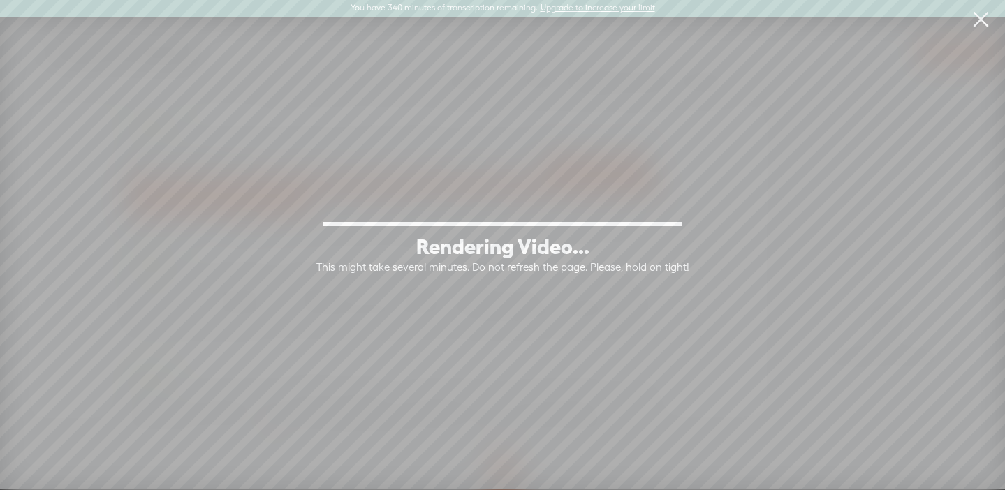
click at [974, 14] on link at bounding box center [980, 19] width 35 height 39
click at [983, 20] on link at bounding box center [980, 19] width 35 height 39
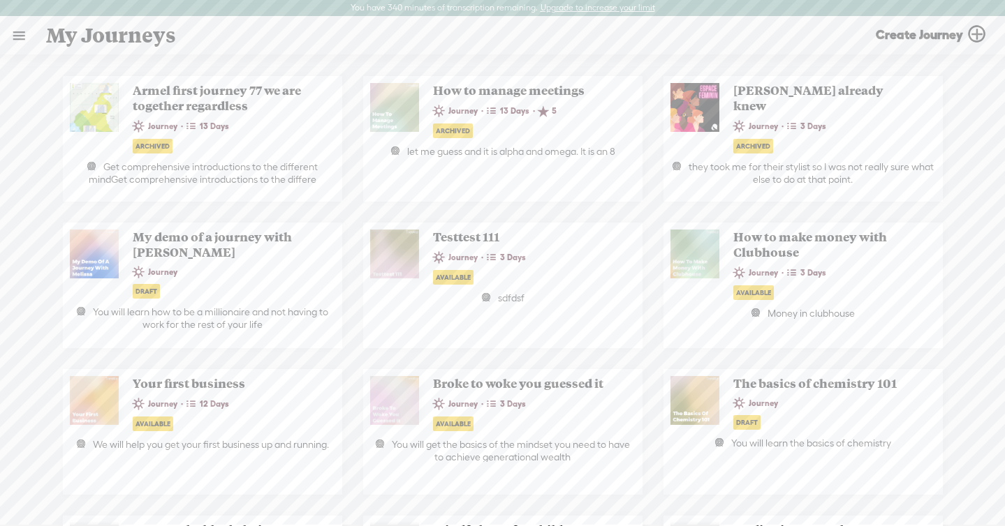
click at [10, 40] on link at bounding box center [19, 35] width 36 height 36
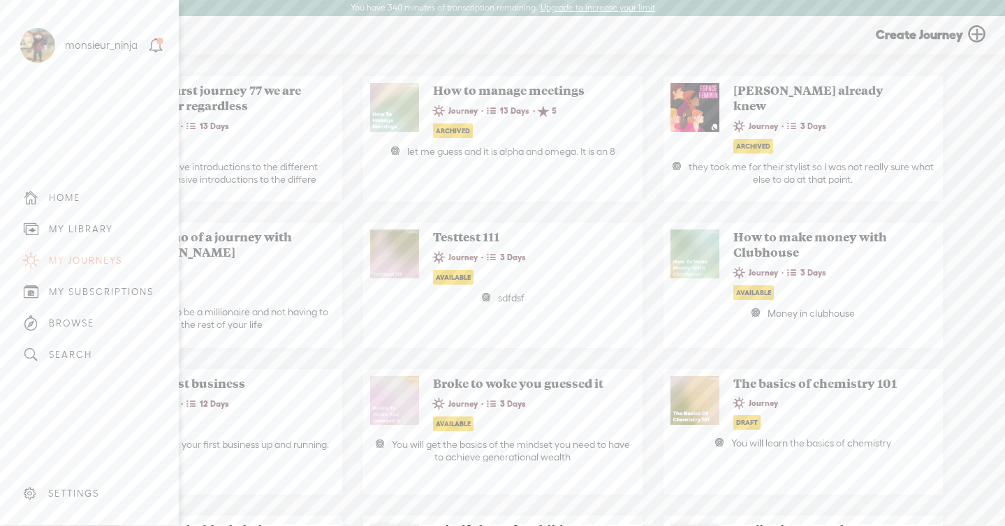
click at [72, 230] on div "MY LIBRARY" at bounding box center [81, 229] width 64 height 12
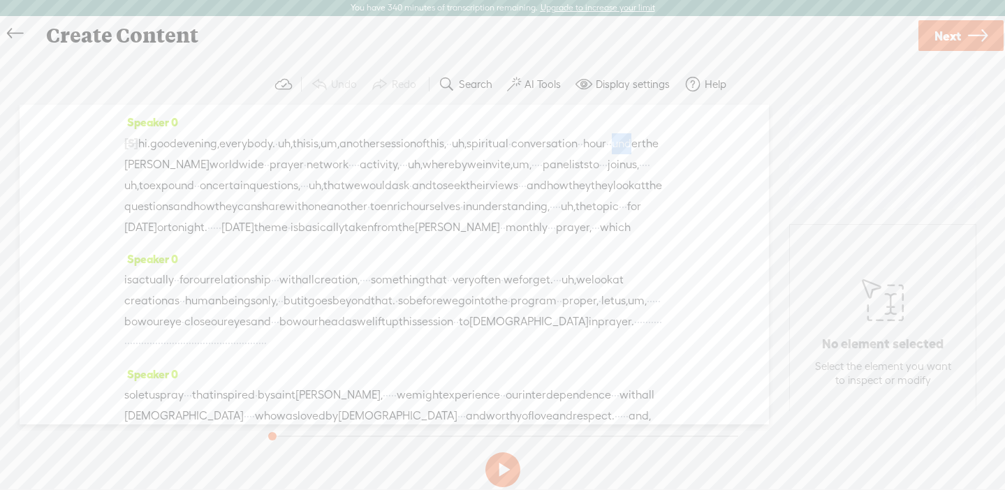
drag, startPoint x: 256, startPoint y: 166, endPoint x: 325, endPoint y: 206, distance: 79.7
click at [313, 214] on div "[S] · · · · · · · · · · · · · · · · · · · · · · · · · · · · · · · · · · · · · ·…" at bounding box center [394, 185] width 540 height 105
copy span "un"
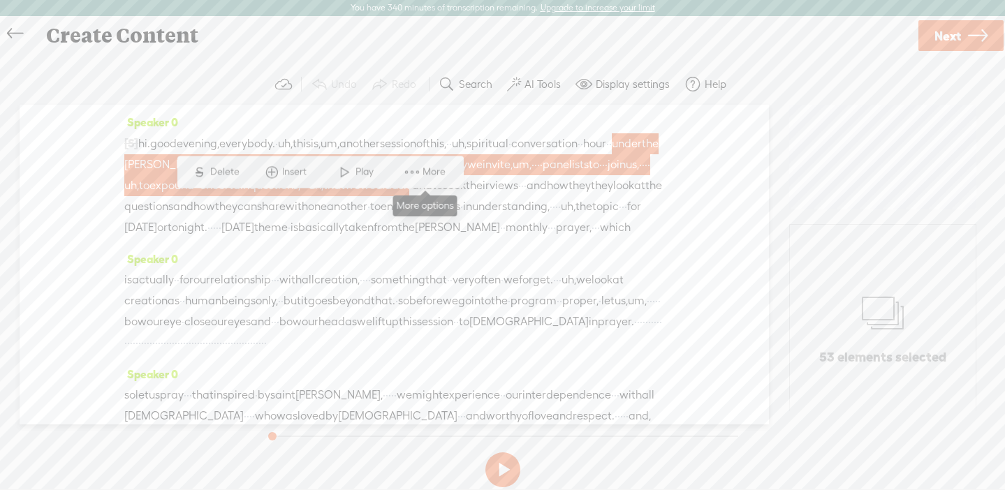
click at [420, 170] on span at bounding box center [411, 171] width 21 height 25
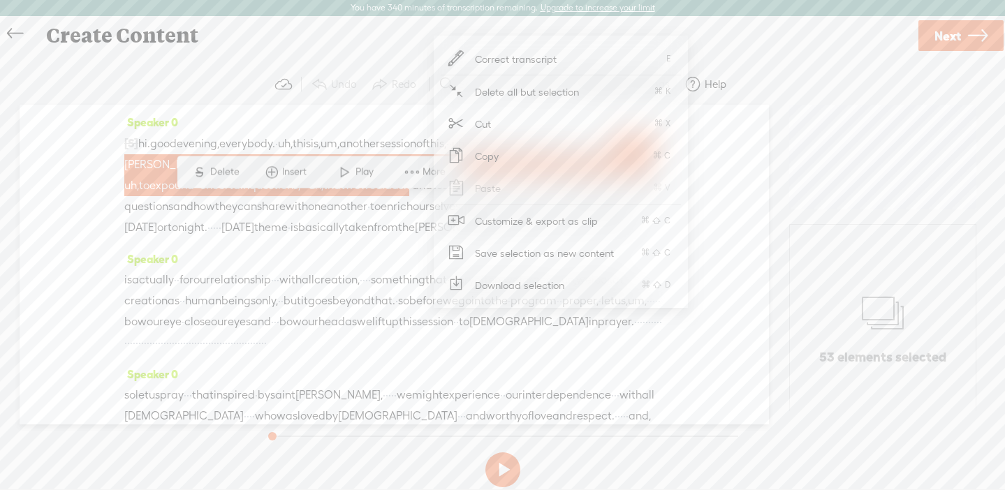
click at [497, 281] on span "Download selection" at bounding box center [519, 284] width 145 height 31
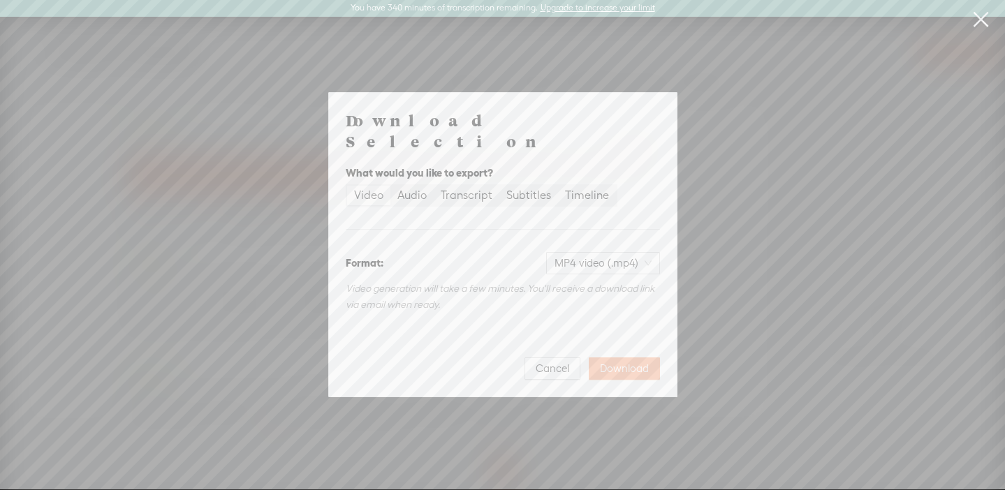
click at [619, 362] on span "Download" at bounding box center [624, 369] width 49 height 14
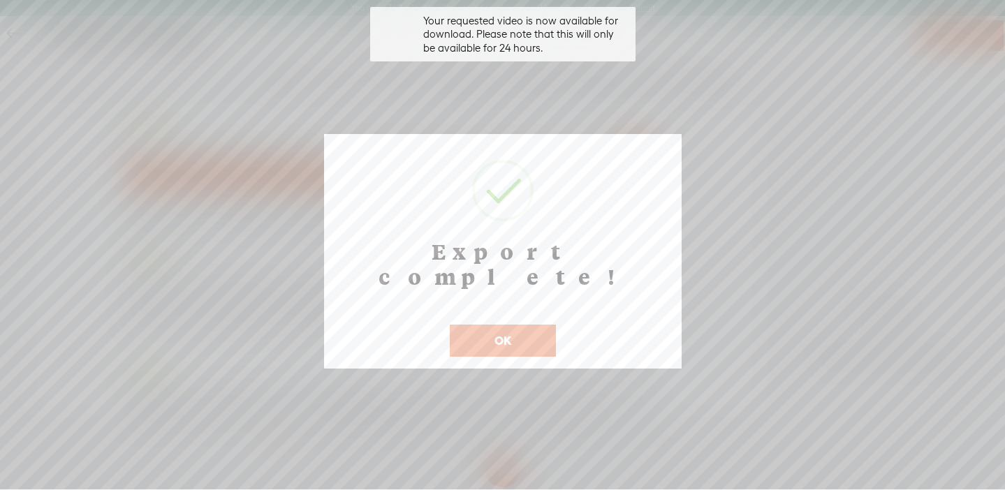
click at [523, 325] on button "OK" at bounding box center [503, 341] width 106 height 32
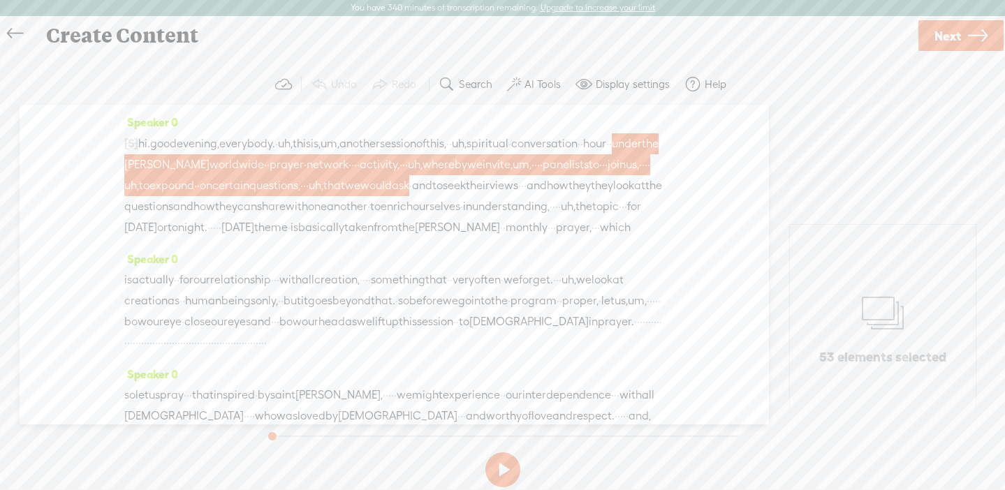
click at [609, 154] on span "·" at bounding box center [610, 143] width 3 height 21
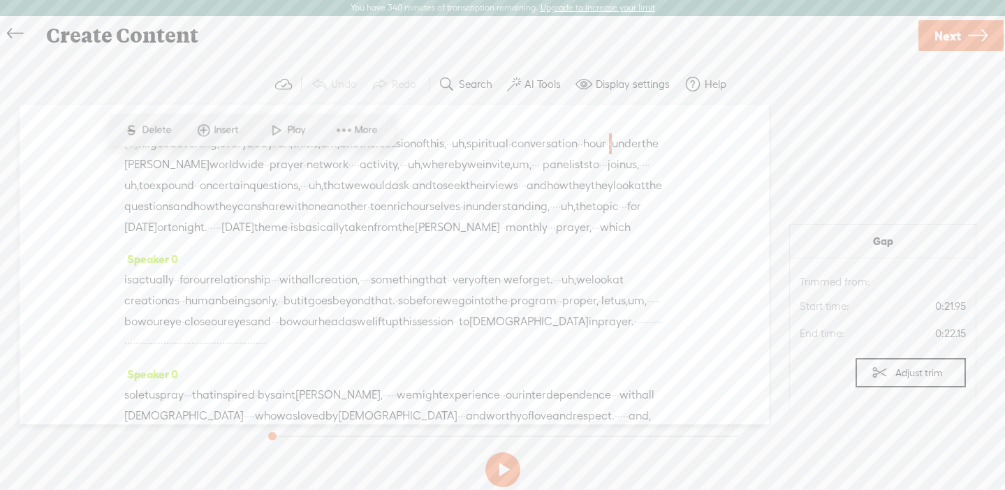
drag, startPoint x: 246, startPoint y: 163, endPoint x: 336, endPoint y: 238, distance: 118.0
click at [336, 238] on div "[S] · · · · · · · · · · · · · · · · · · · · · · · · · · · · · · · · · · · · · ·…" at bounding box center [394, 185] width 540 height 105
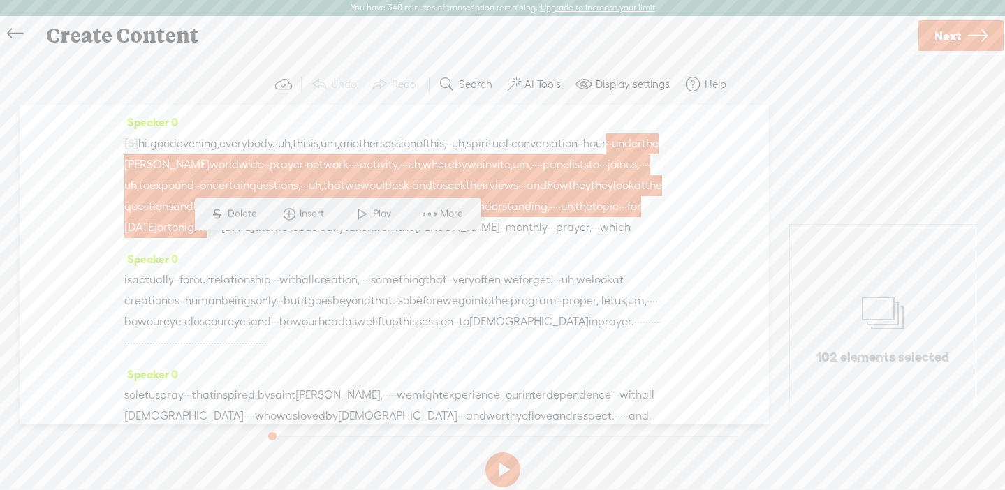
click at [431, 205] on span at bounding box center [429, 213] width 21 height 25
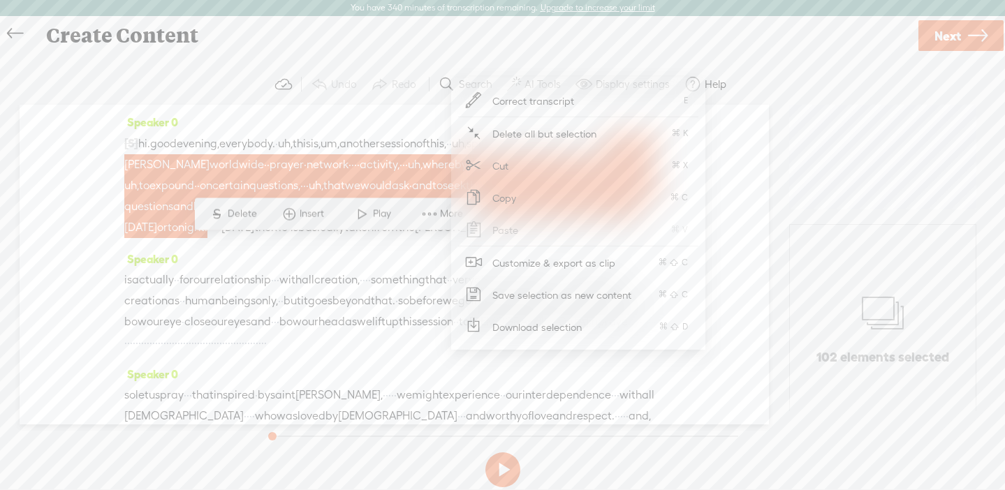
click at [530, 323] on span "Download selection" at bounding box center [537, 326] width 145 height 31
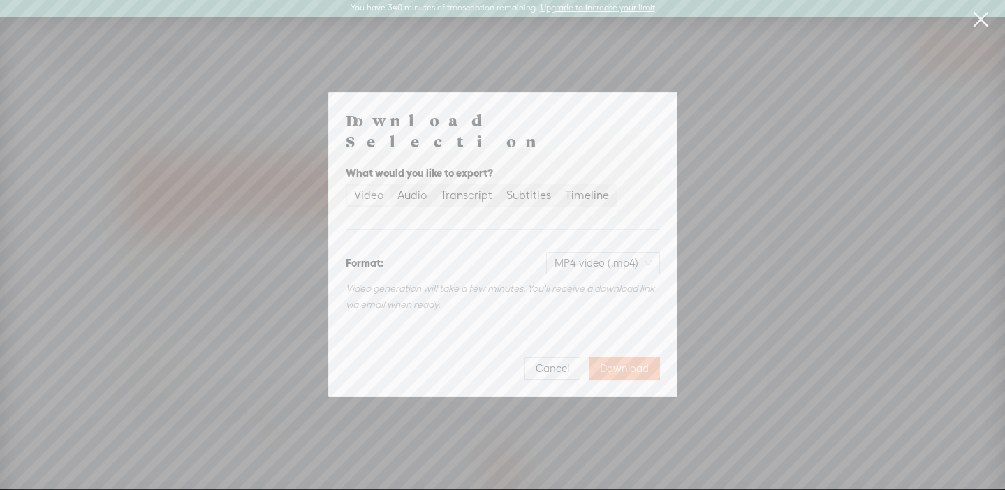
click at [614, 362] on span "Download" at bounding box center [624, 369] width 49 height 14
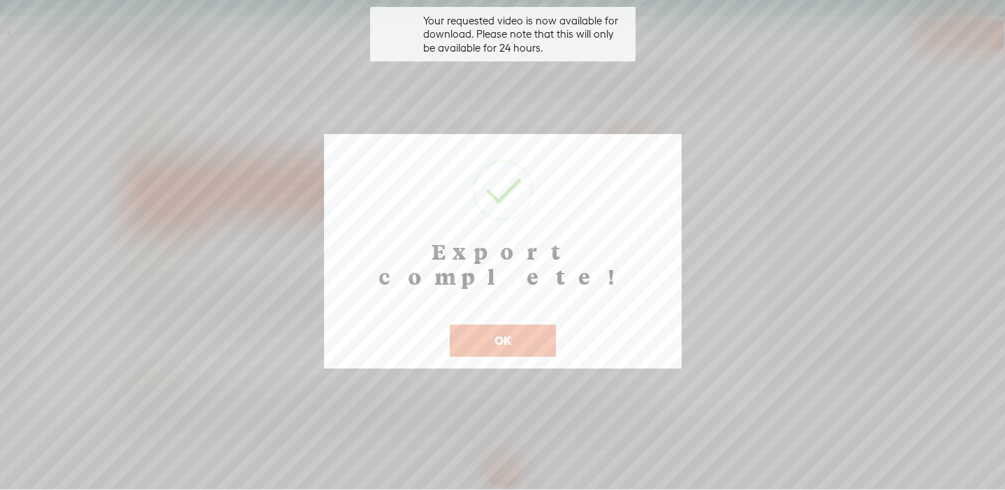
click at [491, 325] on button "OK" at bounding box center [503, 341] width 106 height 32
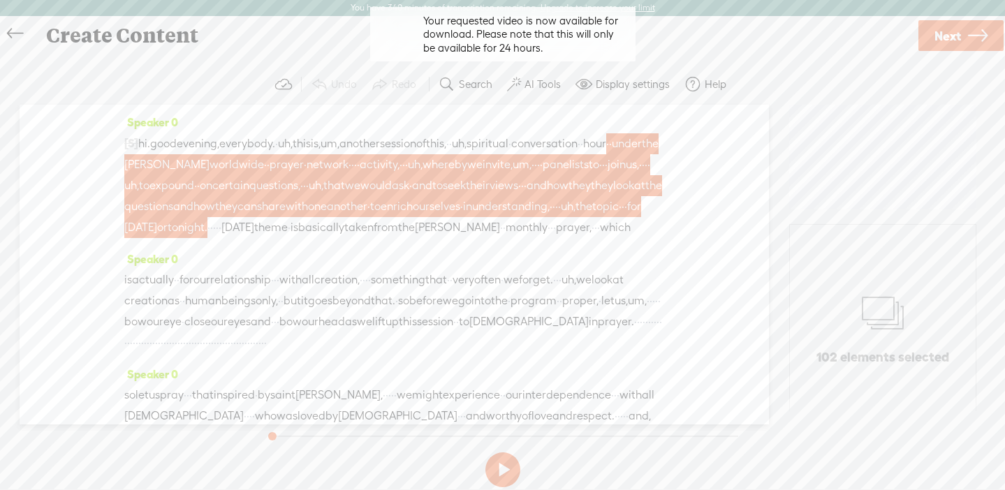
click at [367, 217] on span "another" at bounding box center [347, 206] width 40 height 21
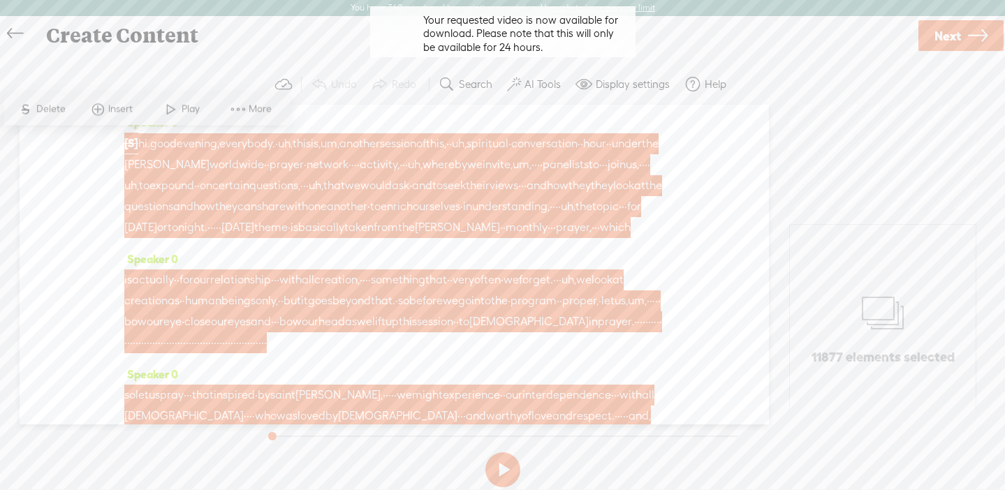
click at [243, 107] on span at bounding box center [238, 108] width 21 height 25
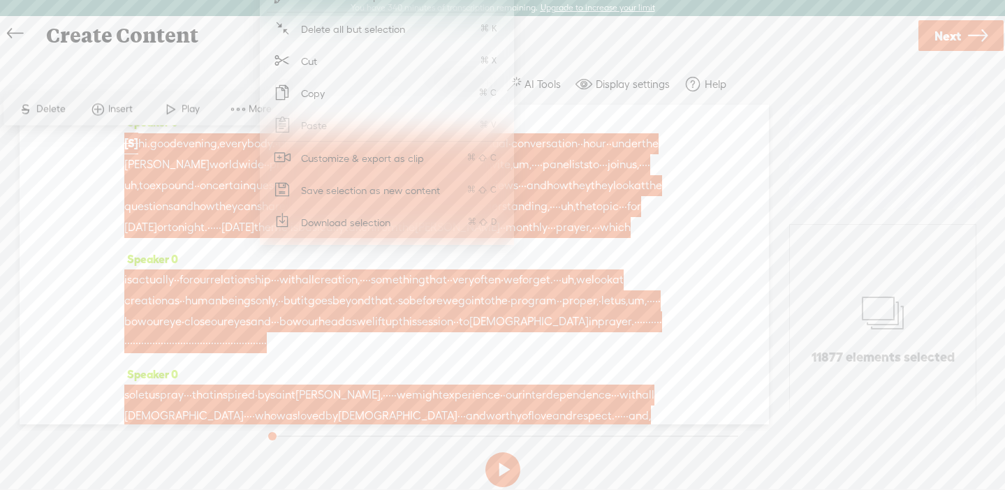
click at [327, 220] on span "Download selection" at bounding box center [346, 222] width 145 height 31
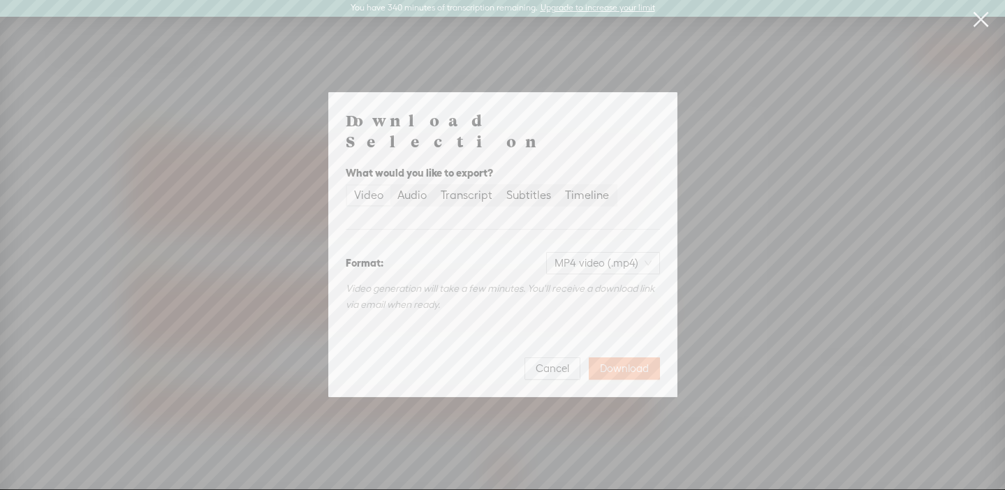
click at [616, 362] on span "Download" at bounding box center [624, 369] width 49 height 14
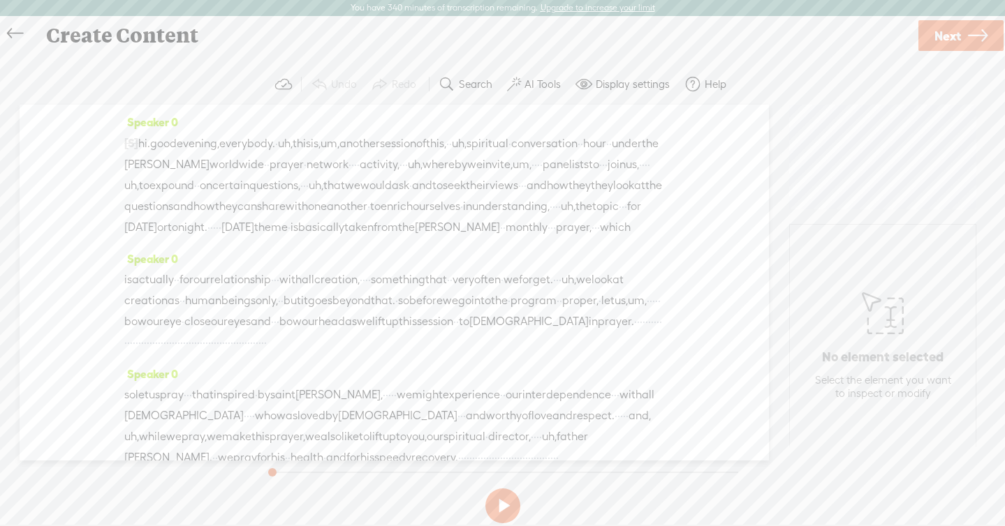
click at [472, 217] on span "in" at bounding box center [467, 206] width 9 height 21
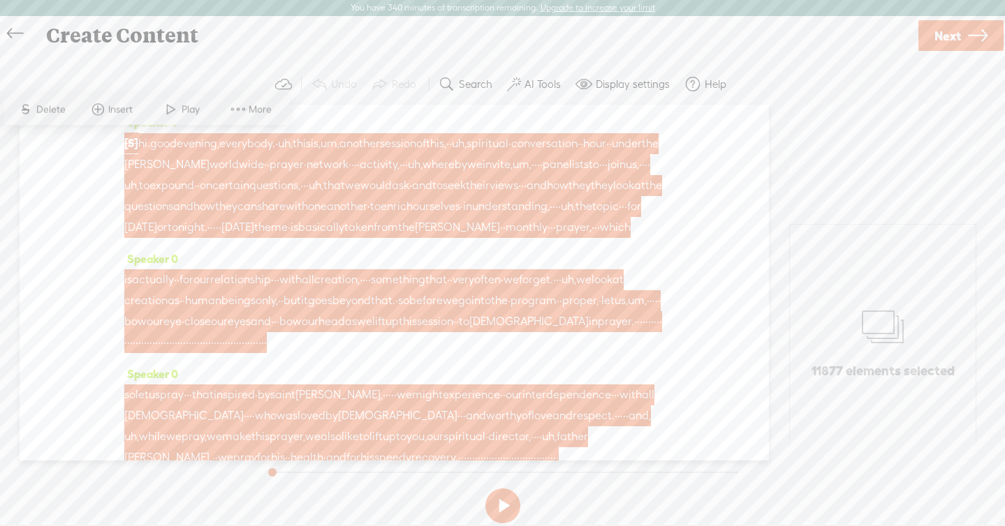
click at [248, 110] on span at bounding box center [238, 109] width 21 height 25
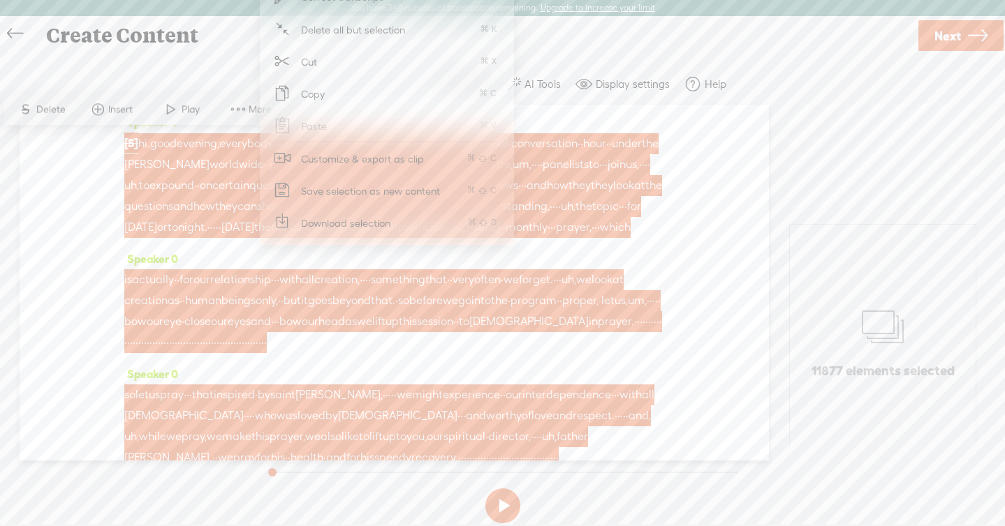
click at [325, 227] on span "Download selection" at bounding box center [346, 222] width 145 height 31
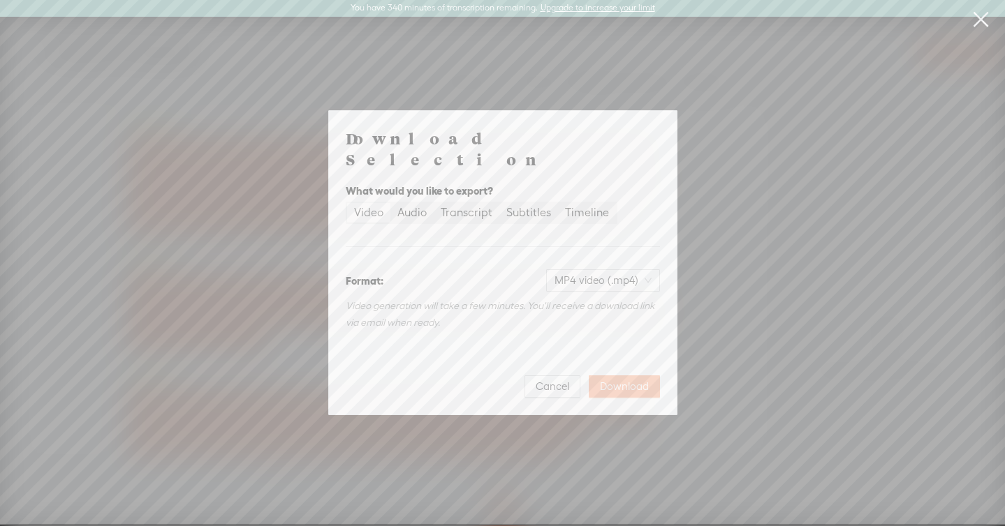
click at [625, 376] on button "Download" at bounding box center [623, 387] width 71 height 22
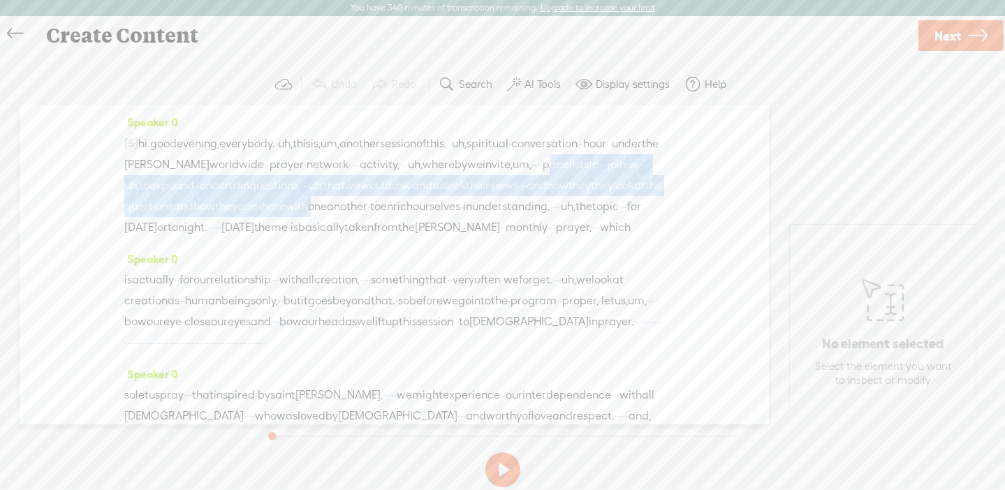
drag, startPoint x: 290, startPoint y: 178, endPoint x: 369, endPoint y: 237, distance: 98.3
click at [369, 237] on div "[S] · · · · · · · · · · · · · · · · · · · · · · · · · · · · · · · · · · · · · ·…" at bounding box center [394, 185] width 540 height 105
copy div "panelists to · · · join us, · · · · uh, to [GEOGRAPHIC_DATA] · · on certain que…"
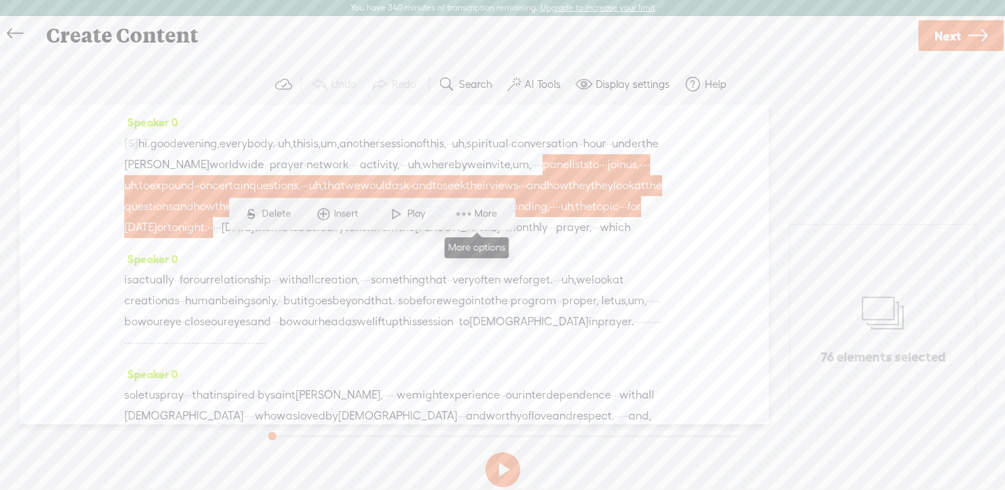
click at [479, 214] on span "More" at bounding box center [487, 214] width 27 height 14
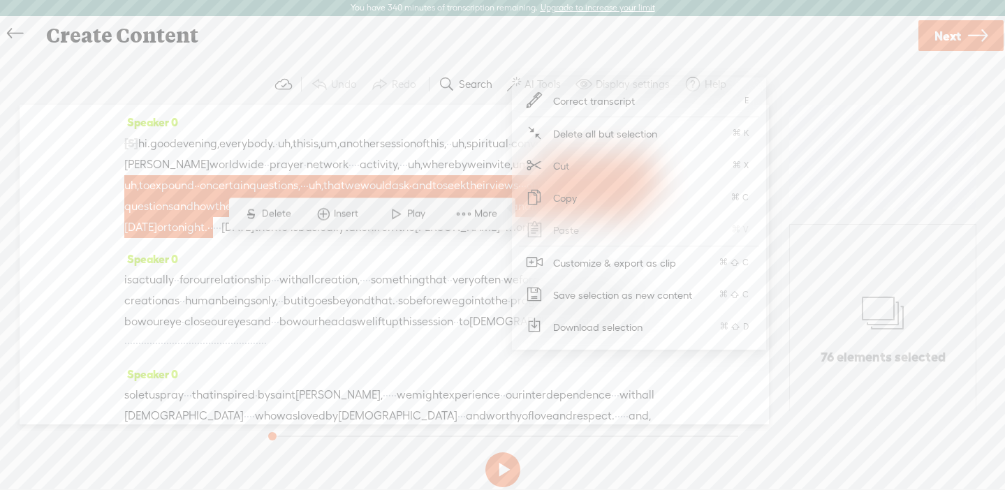
click at [547, 329] on span "Download selection" at bounding box center [598, 326] width 145 height 31
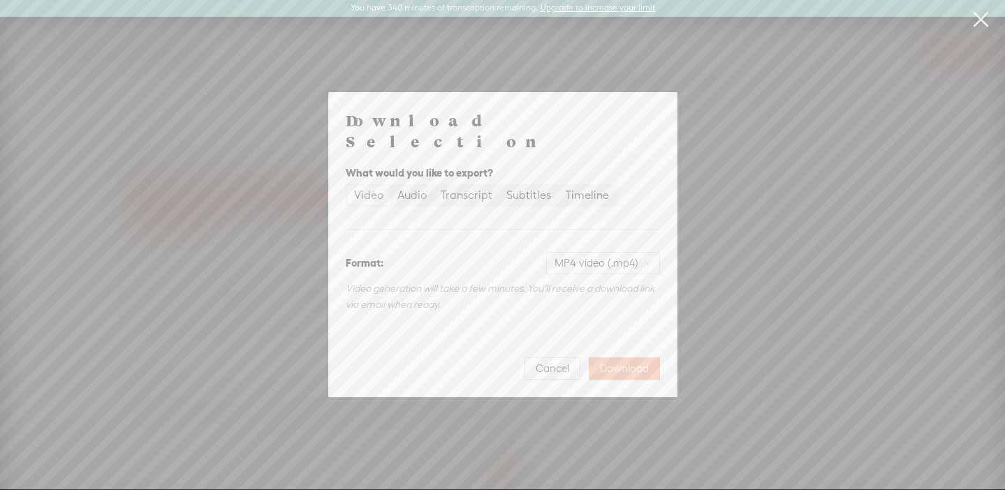
click at [599, 357] on button "Download" at bounding box center [623, 368] width 71 height 22
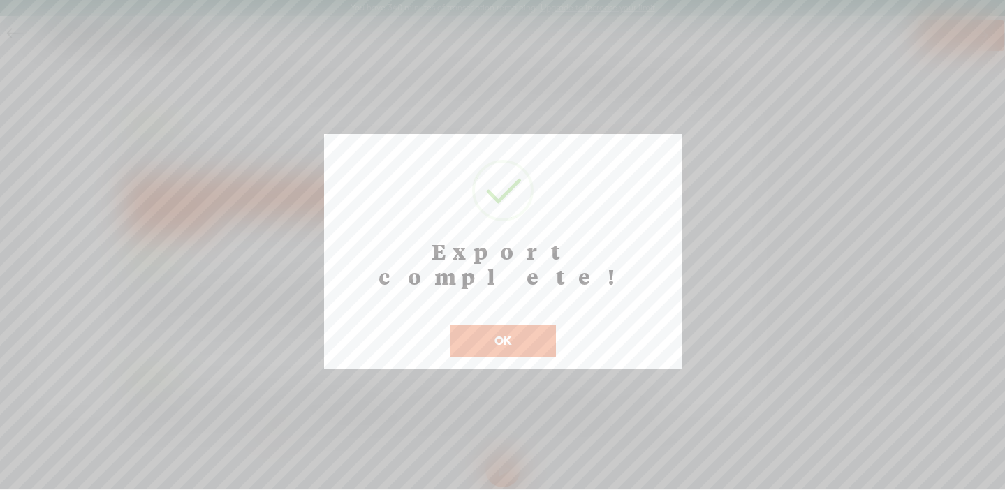
click at [528, 325] on button "OK" at bounding box center [503, 341] width 106 height 32
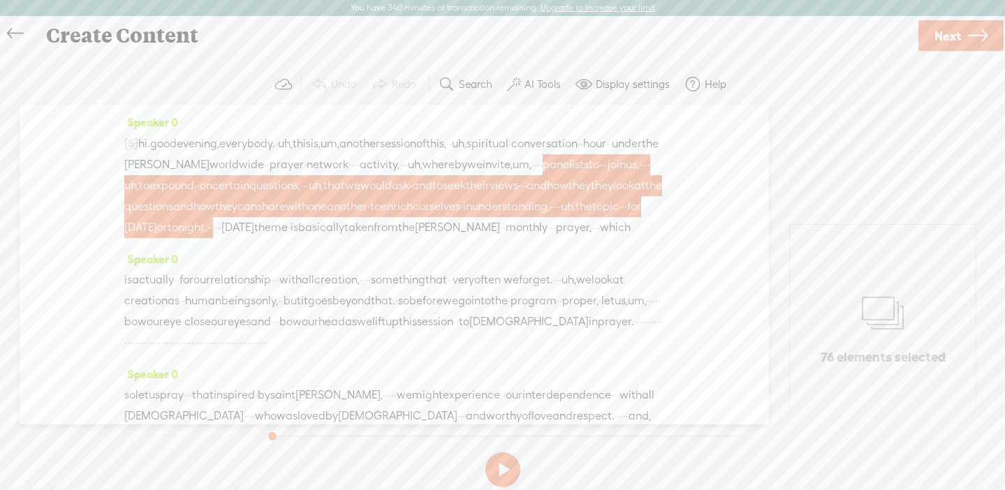
click at [367, 217] on span "another" at bounding box center [347, 206] width 40 height 21
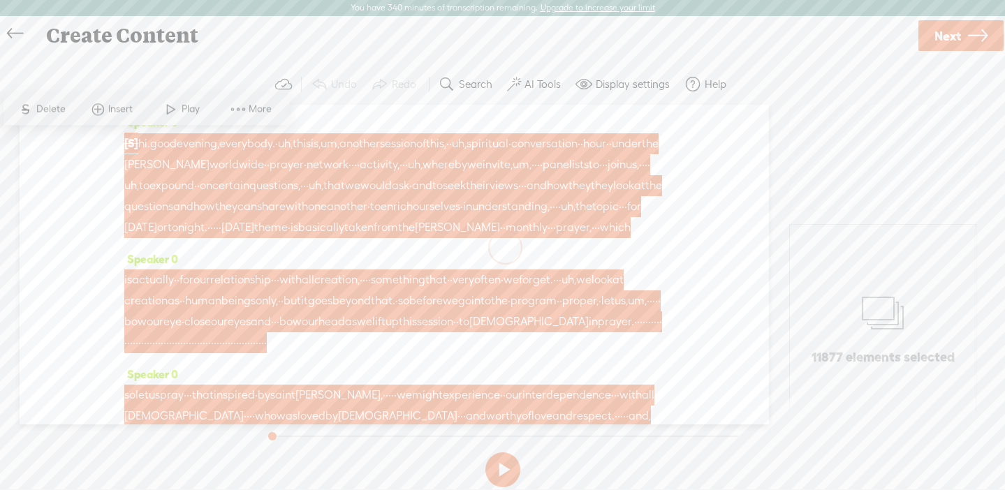
click at [263, 102] on span "More" at bounding box center [262, 109] width 27 height 14
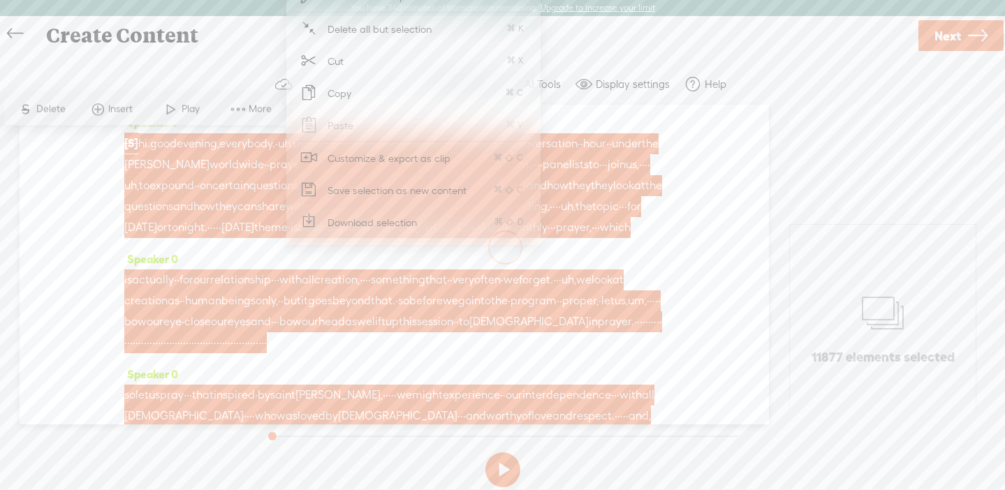
click at [405, 214] on span "Download selection" at bounding box center [372, 222] width 145 height 31
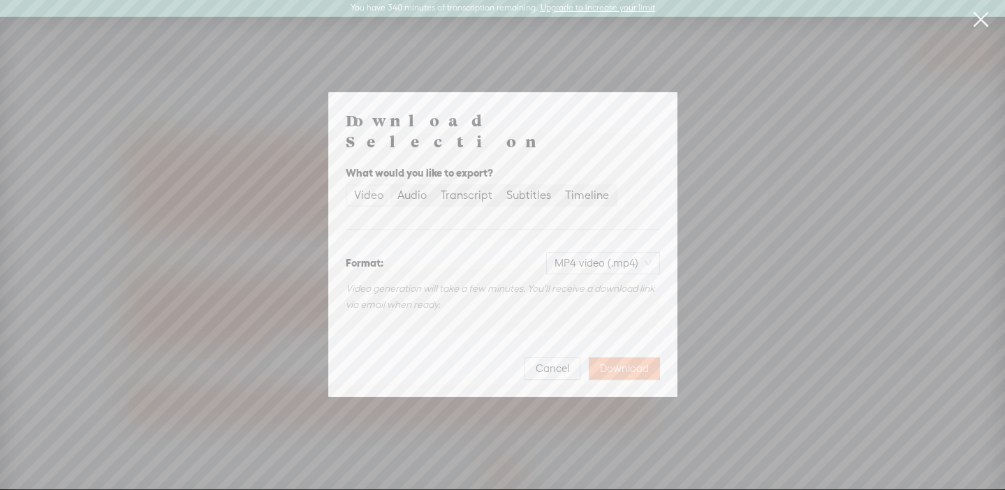
click at [620, 362] on span "Download" at bounding box center [624, 369] width 49 height 14
